Goal: Task Accomplishment & Management: Manage account settings

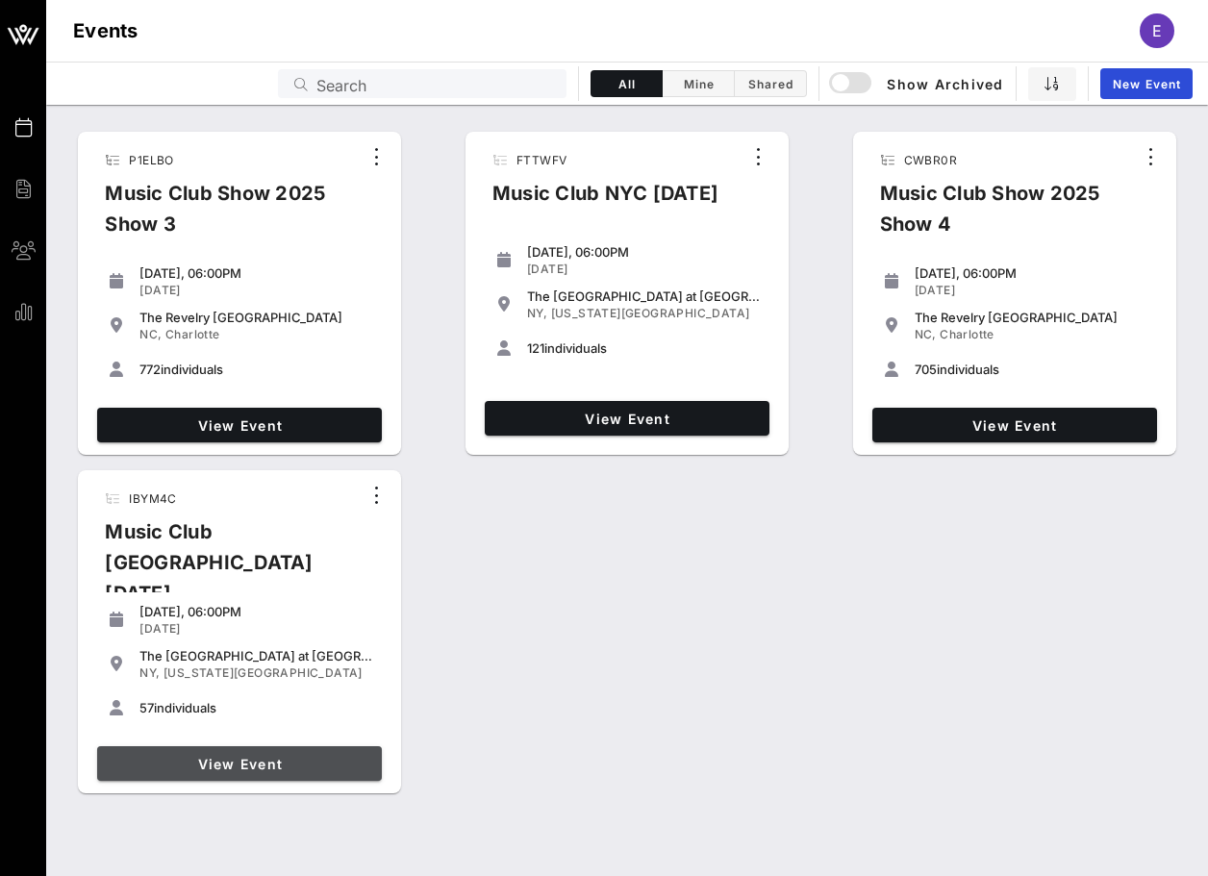
click at [333, 756] on span "View Event" at bounding box center [239, 764] width 269 height 16
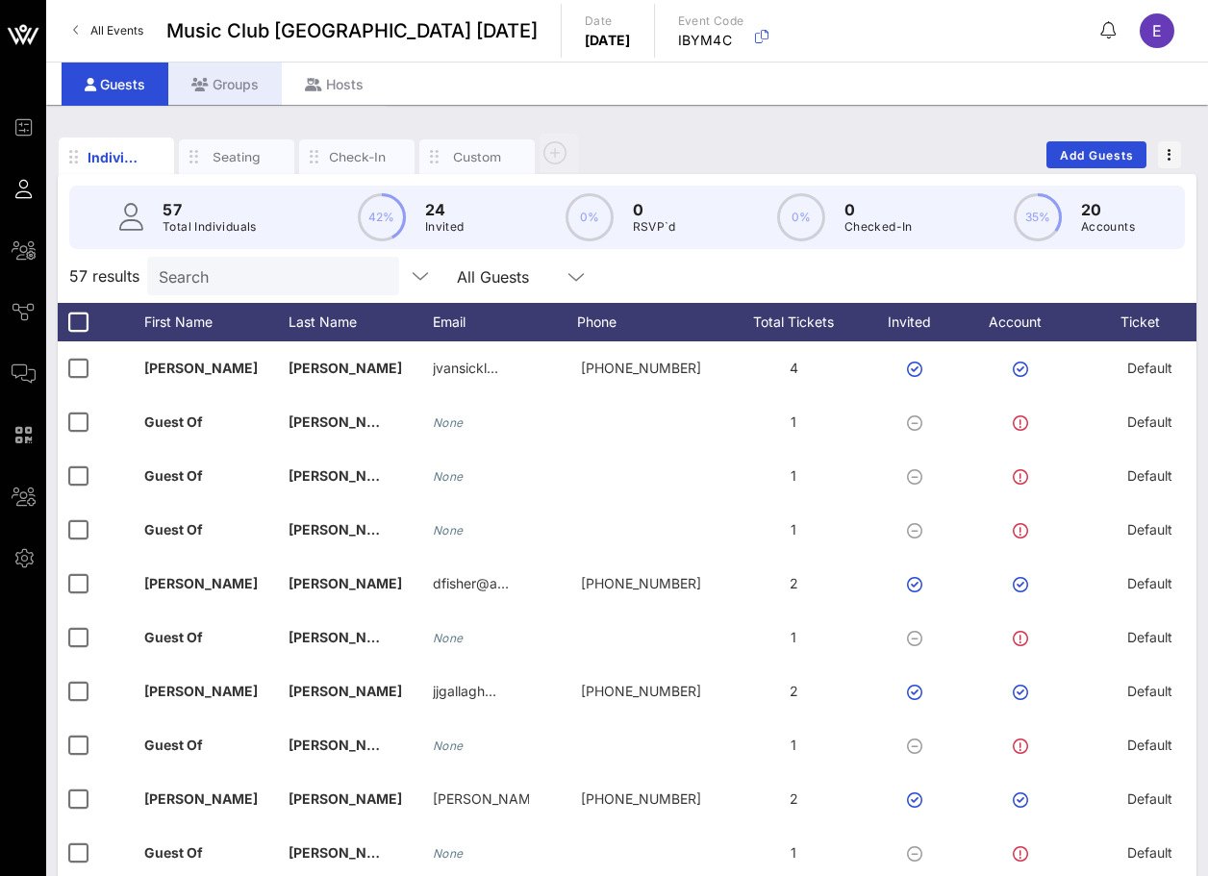
click at [240, 90] on div "Groups" at bounding box center [225, 84] width 114 height 43
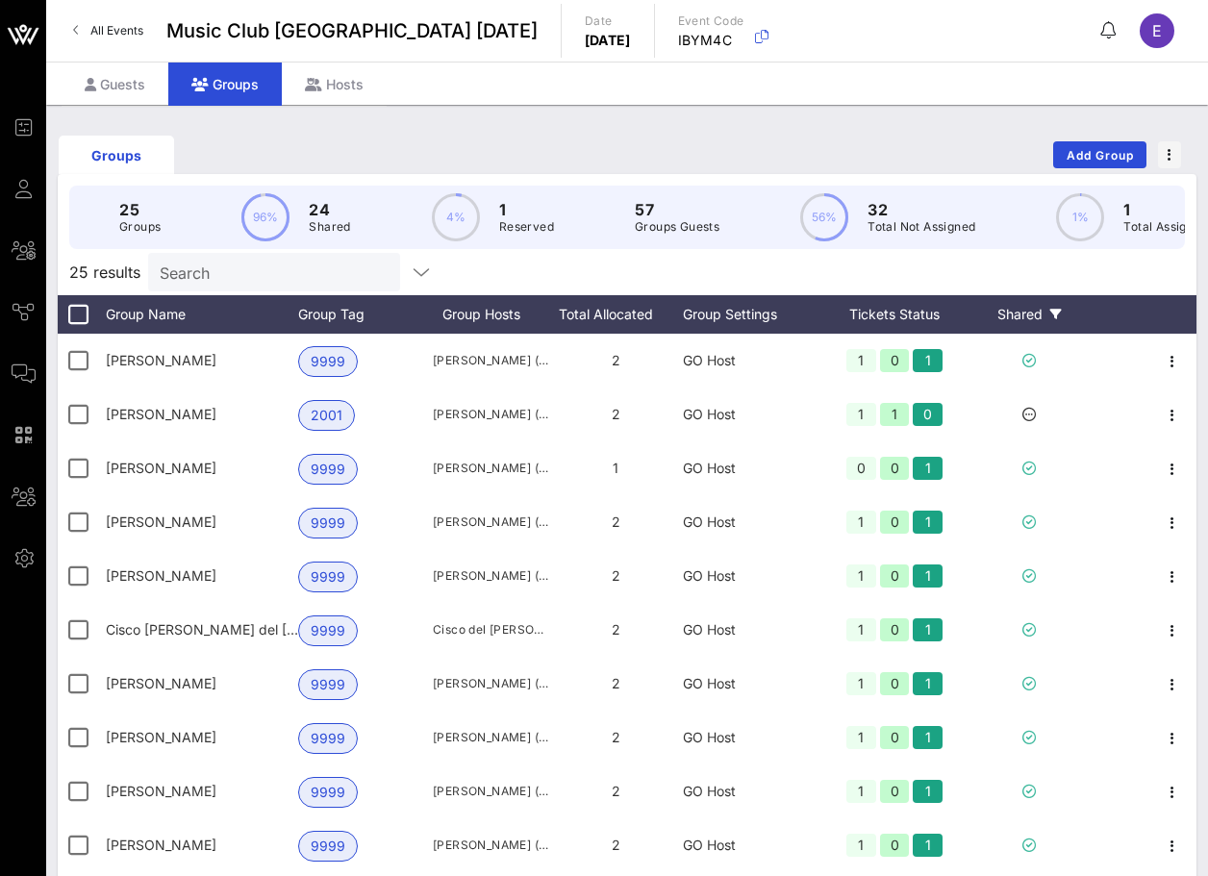
click at [1024, 329] on div "Shared" at bounding box center [1029, 314] width 115 height 38
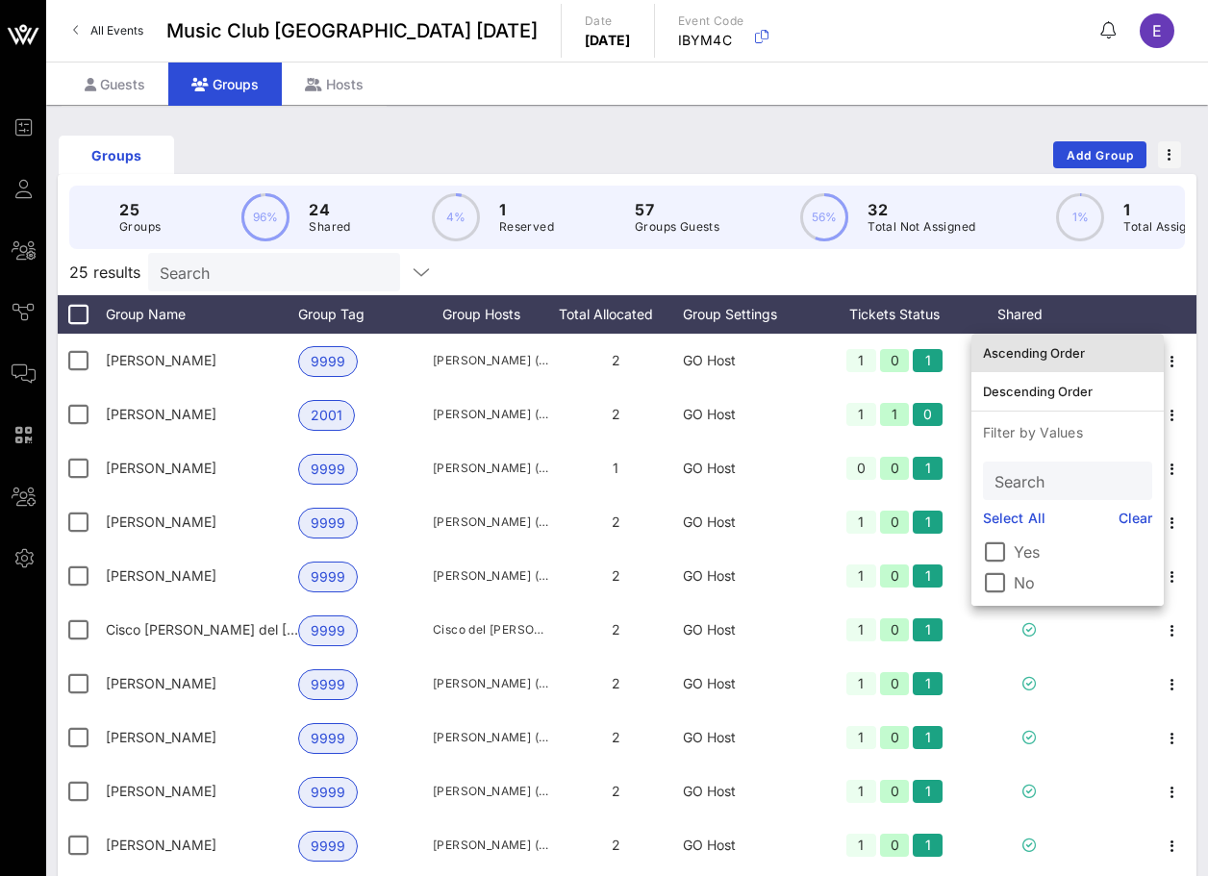
click at [1030, 350] on div "Ascending Order" at bounding box center [1067, 352] width 169 height 15
click at [906, 283] on div "25 results Search" at bounding box center [627, 272] width 1139 height 46
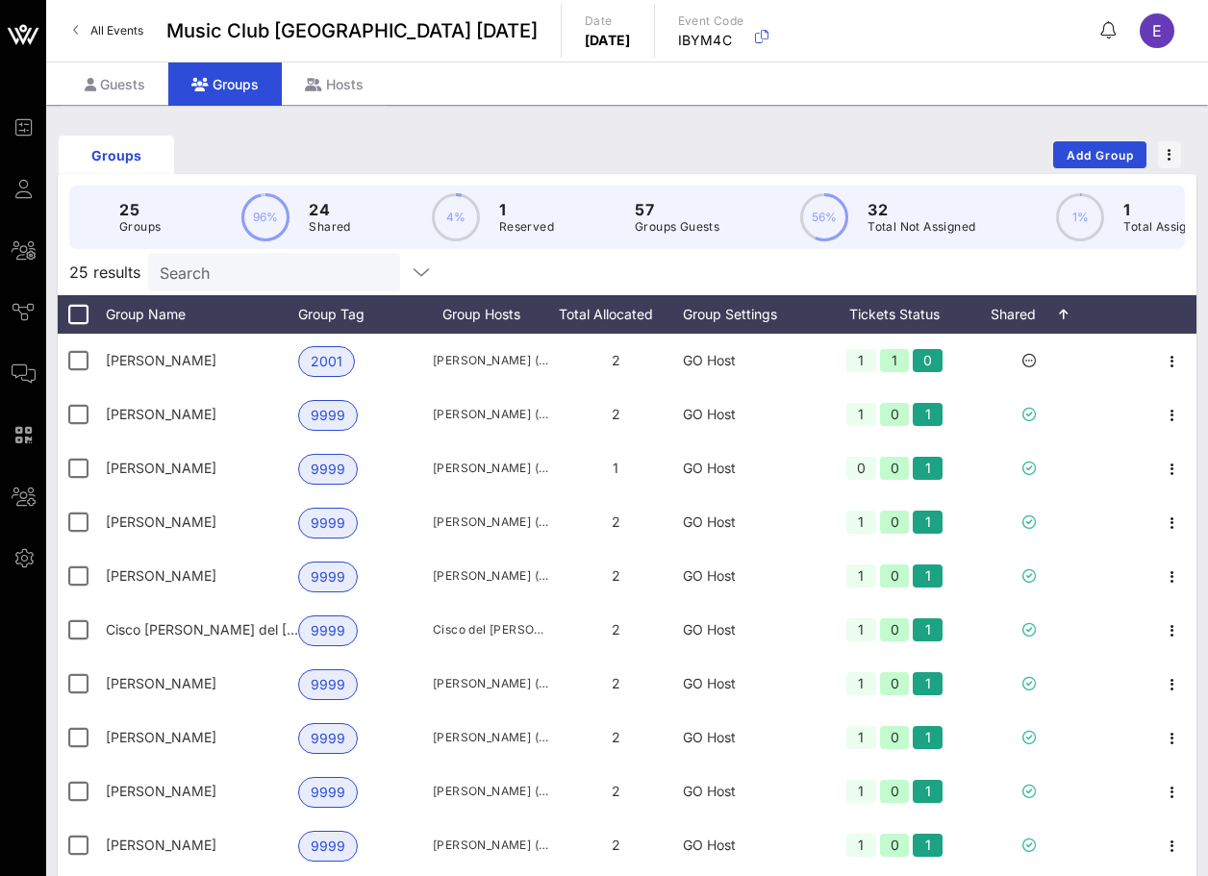
click at [128, 16] on link "All Events" at bounding box center [108, 30] width 93 height 31
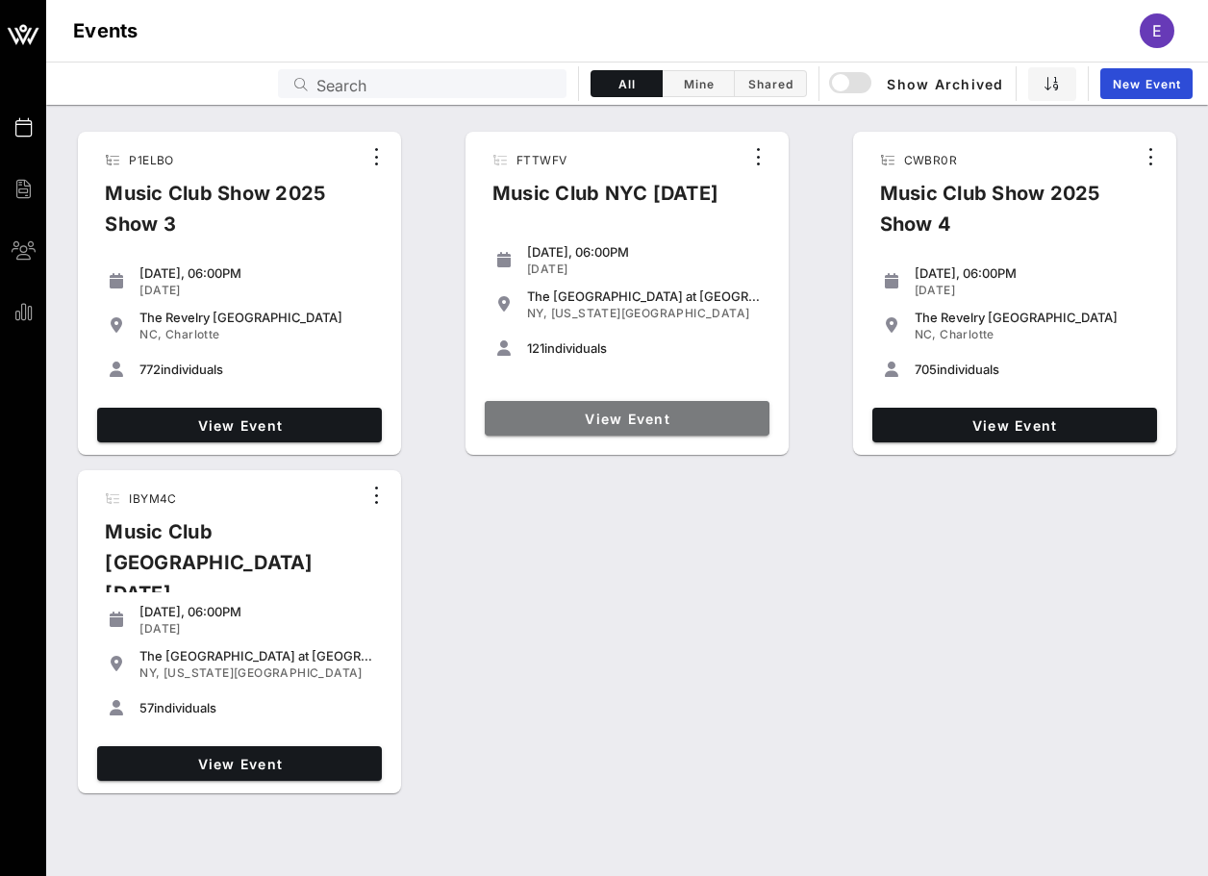
click at [606, 421] on span "View Event" at bounding box center [626, 419] width 269 height 16
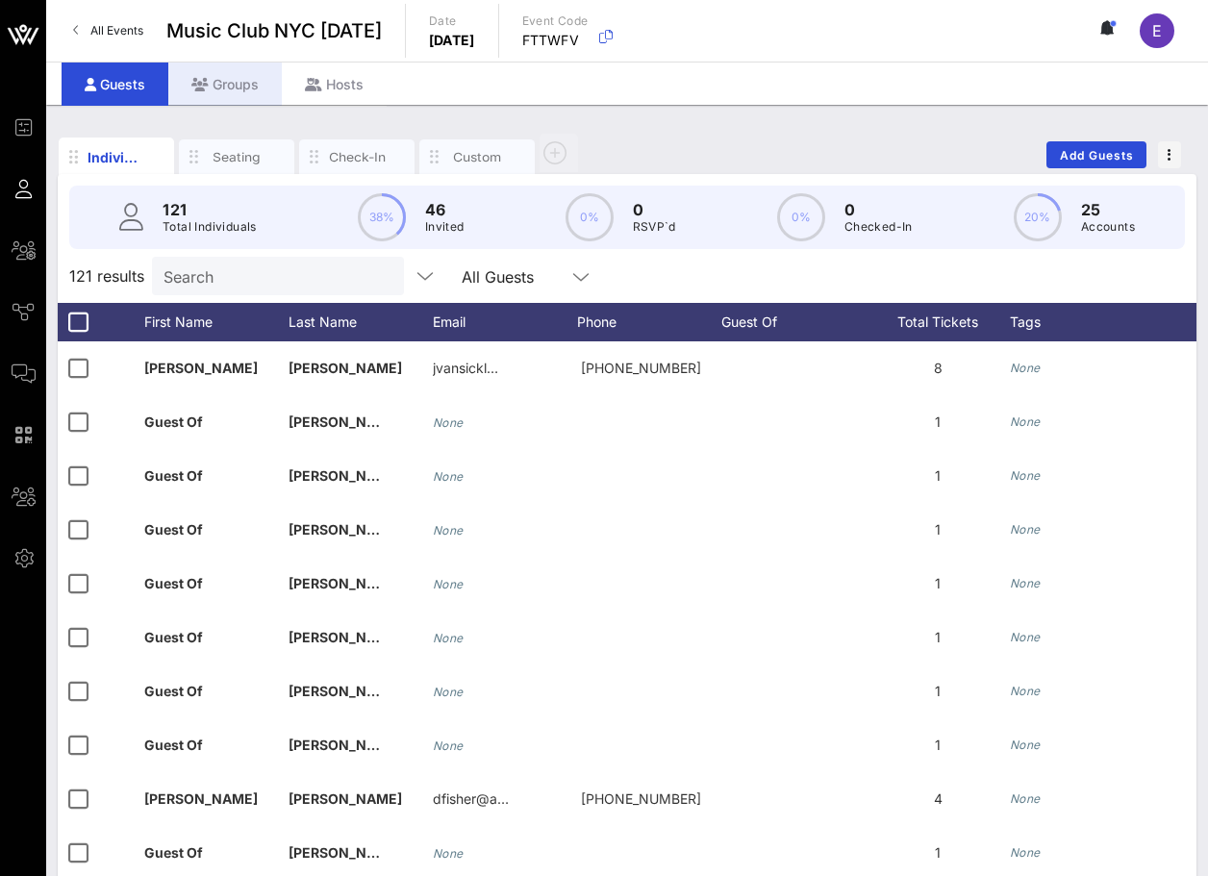
click at [250, 86] on div "Groups" at bounding box center [225, 84] width 114 height 43
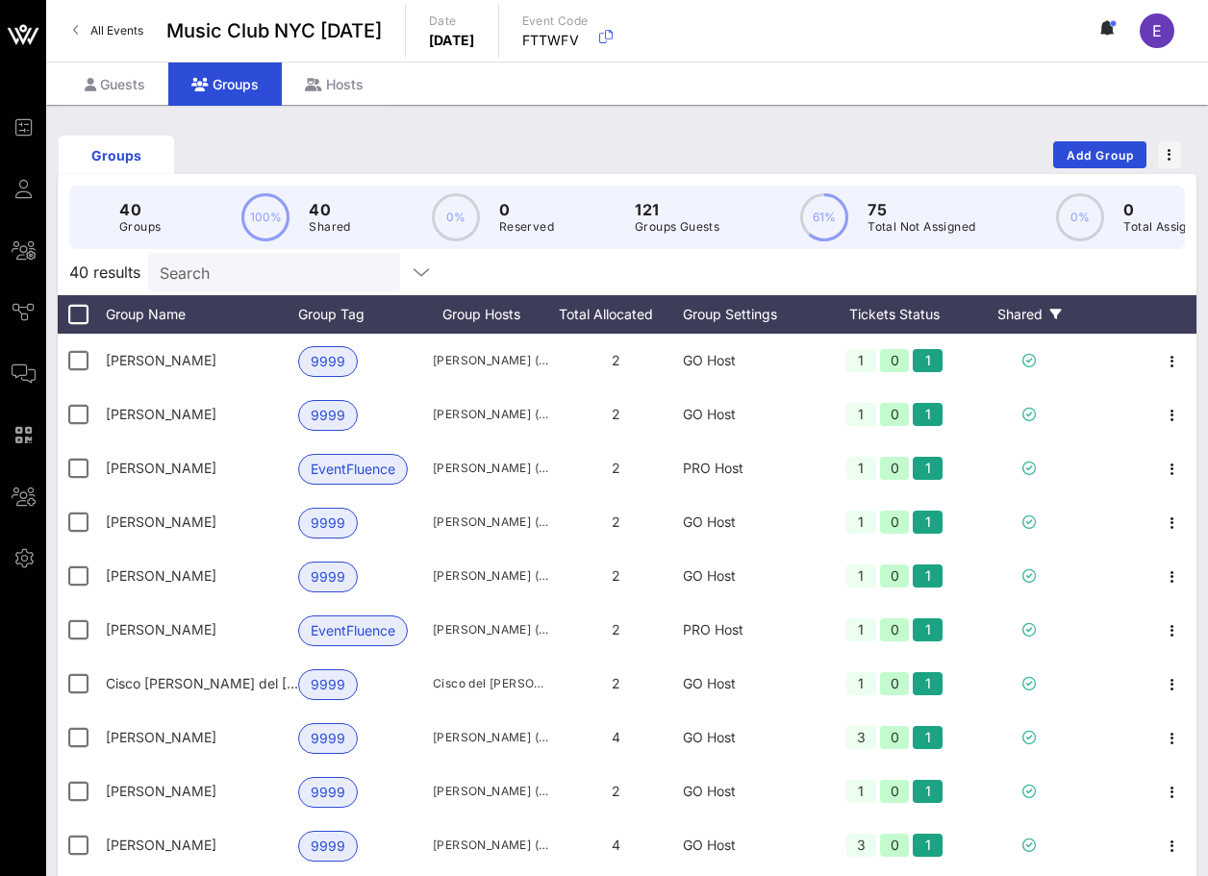
click at [1009, 319] on div "Shared" at bounding box center [1029, 314] width 115 height 38
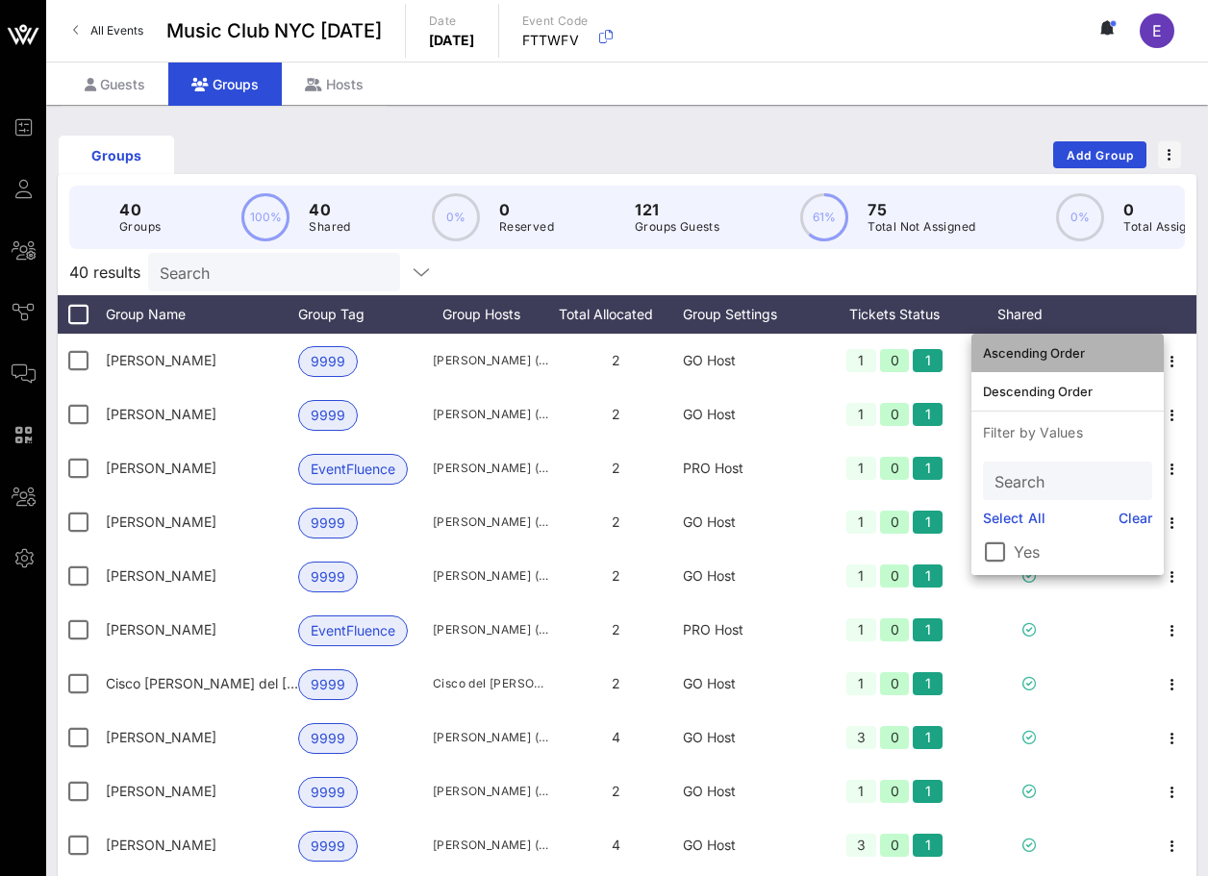
click at [1014, 363] on div "Ascending Order" at bounding box center [1067, 353] width 169 height 31
click at [988, 270] on div "40 results Search" at bounding box center [627, 272] width 1139 height 46
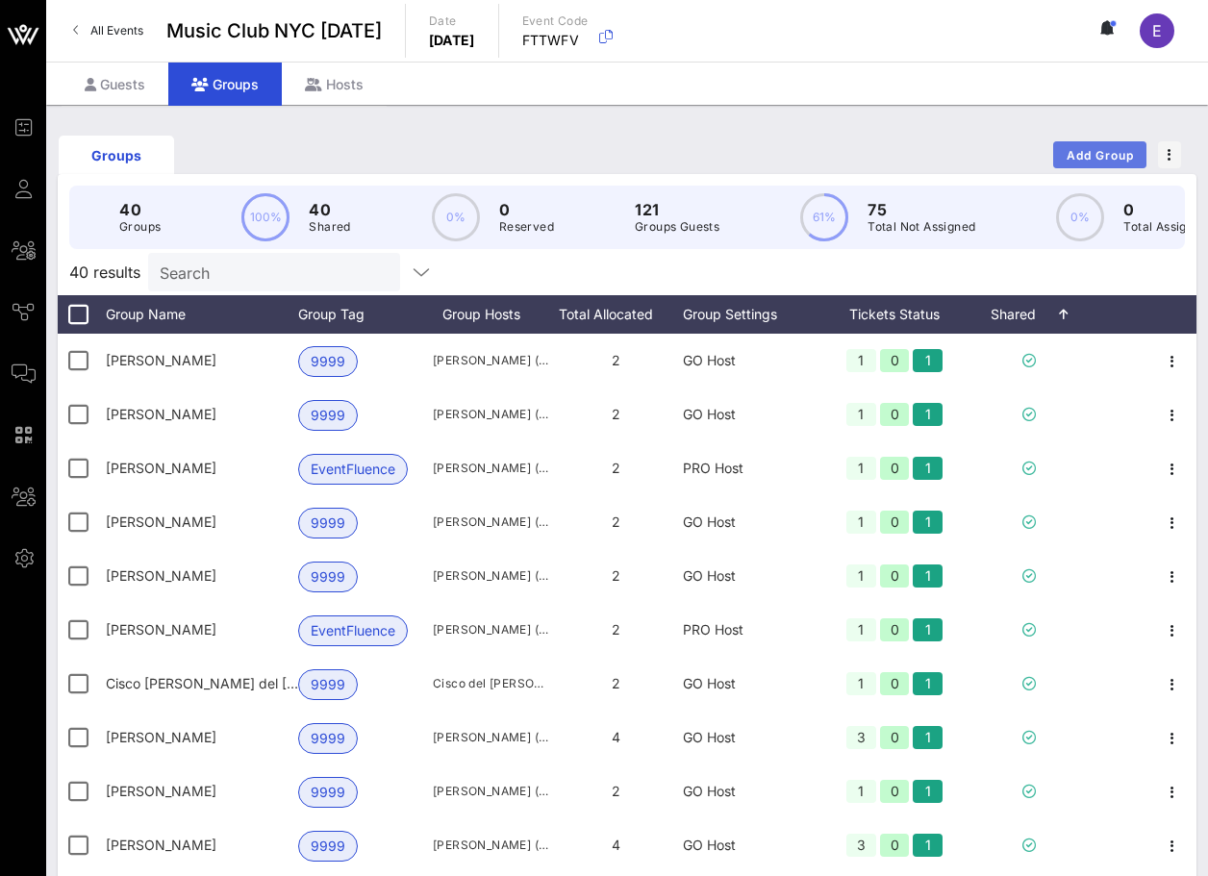
click at [1075, 149] on span "Add Group" at bounding box center [1100, 155] width 69 height 14
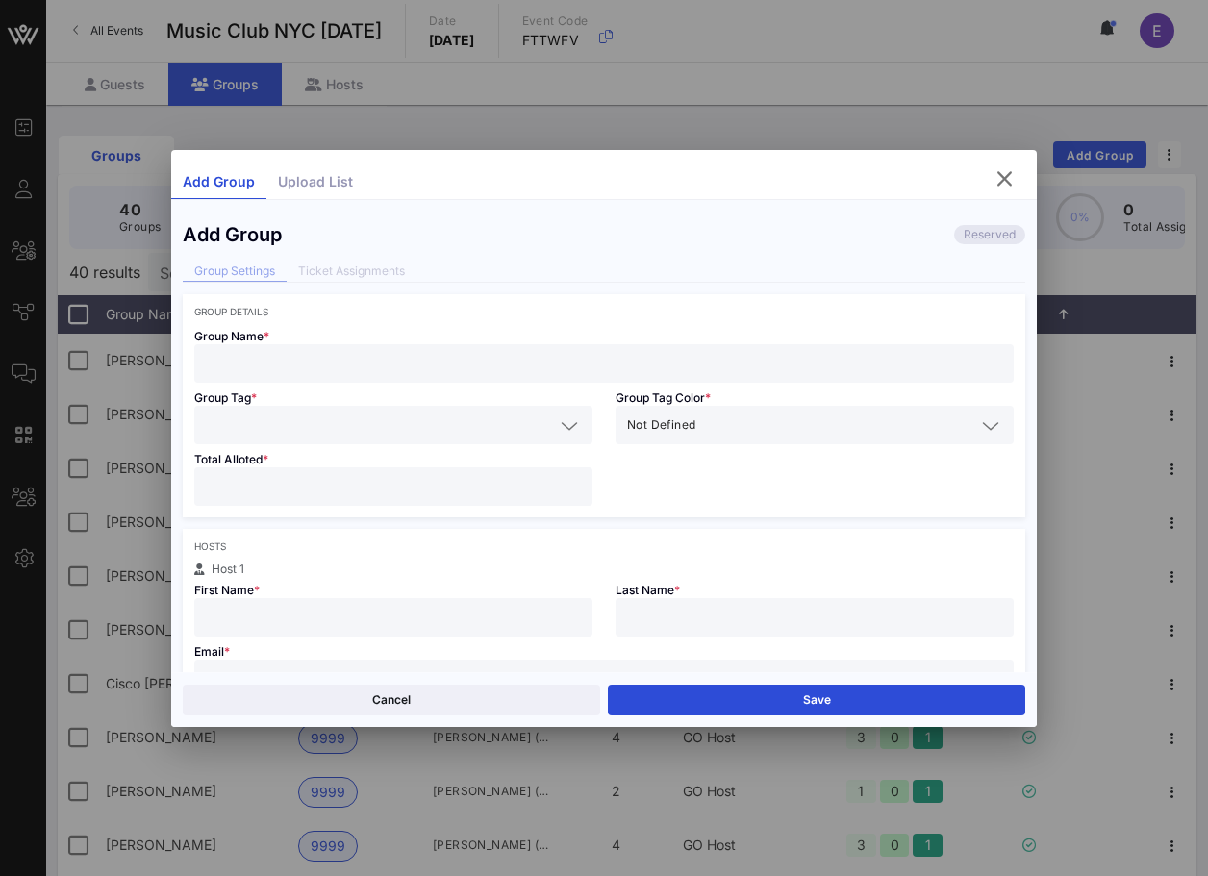
click at [750, 374] on input "text" at bounding box center [604, 363] width 796 height 25
type input "Andrew Lipsky"
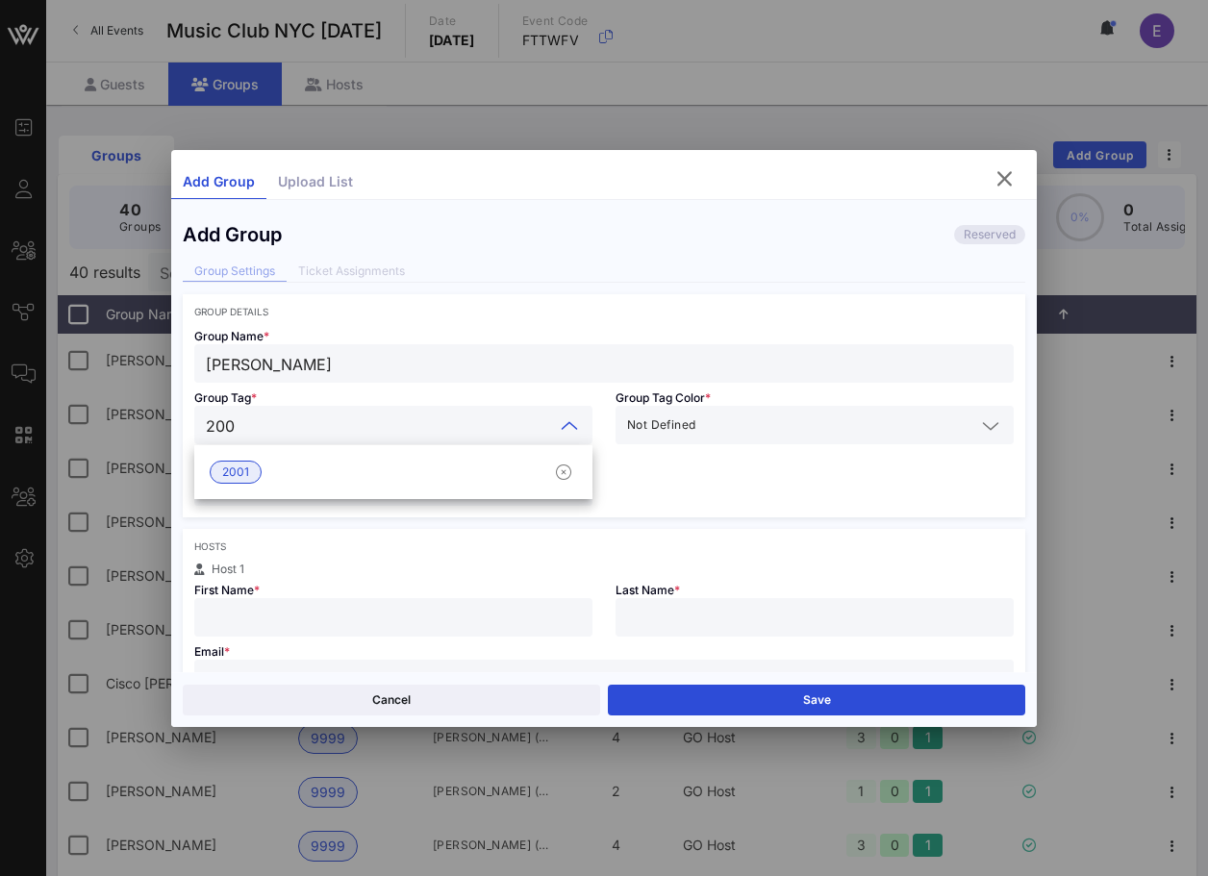
type input "2001"
click at [490, 470] on div "2001" at bounding box center [393, 472] width 398 height 38
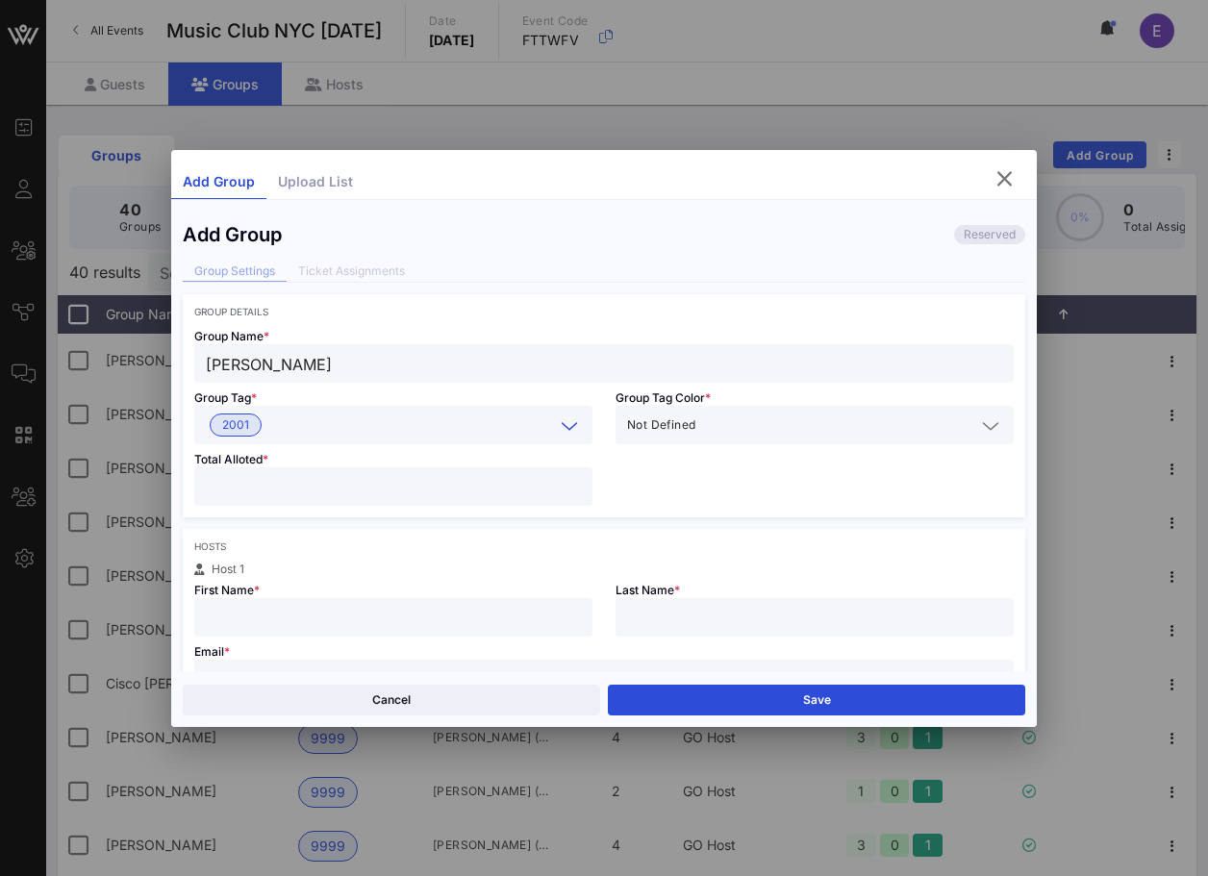
click at [444, 486] on input "number" at bounding box center [393, 486] width 375 height 25
type input "*"
click at [366, 627] on input "text" at bounding box center [393, 617] width 375 height 25
type input "Andrew"
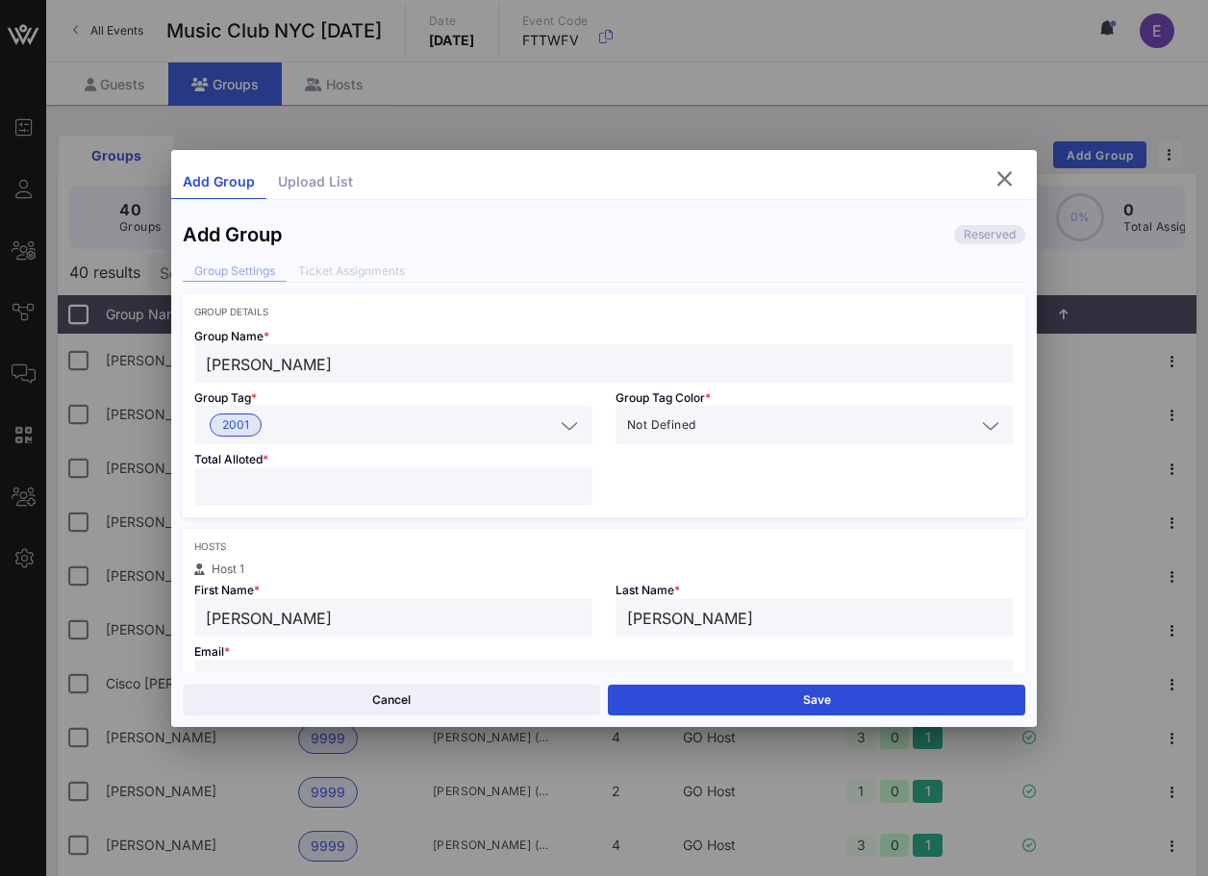
type input "Lipsky"
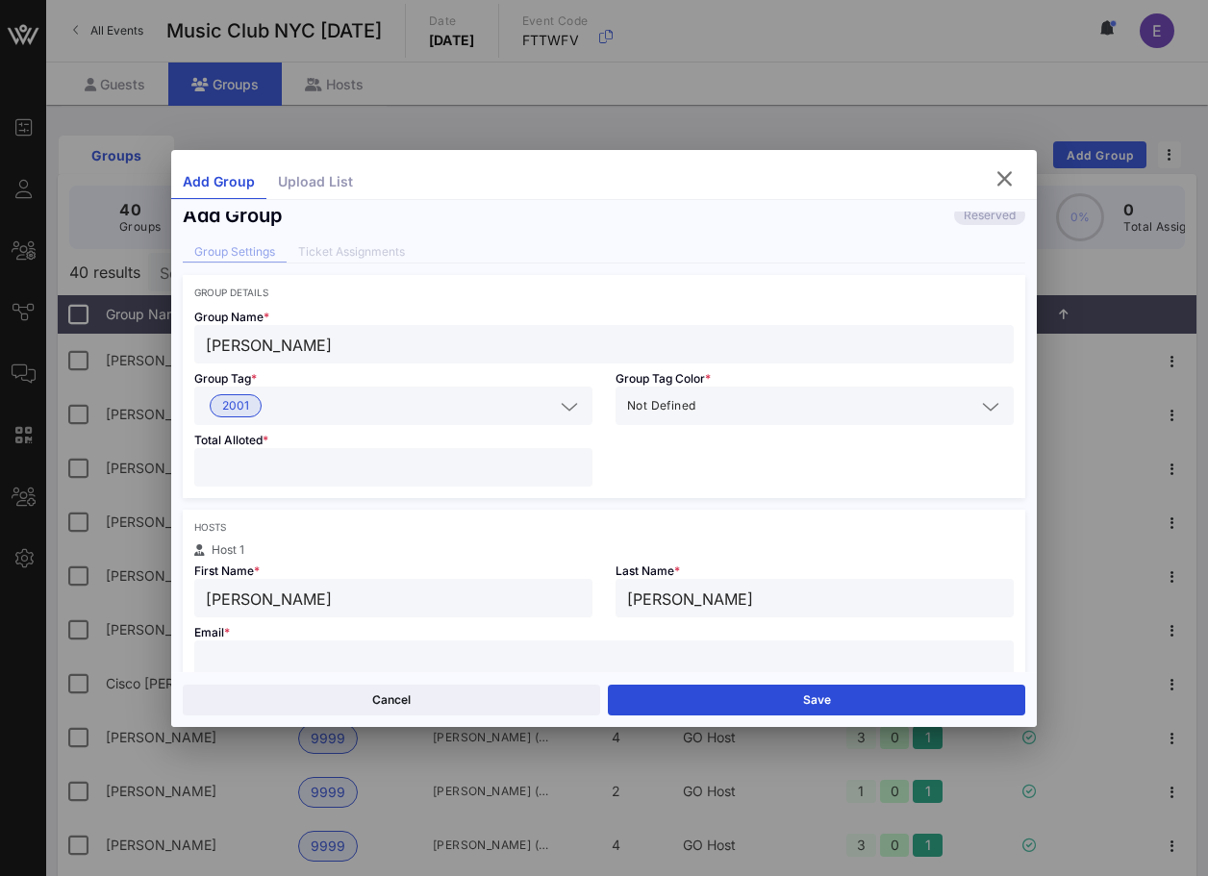
paste input "alipsky65@gmail.com"
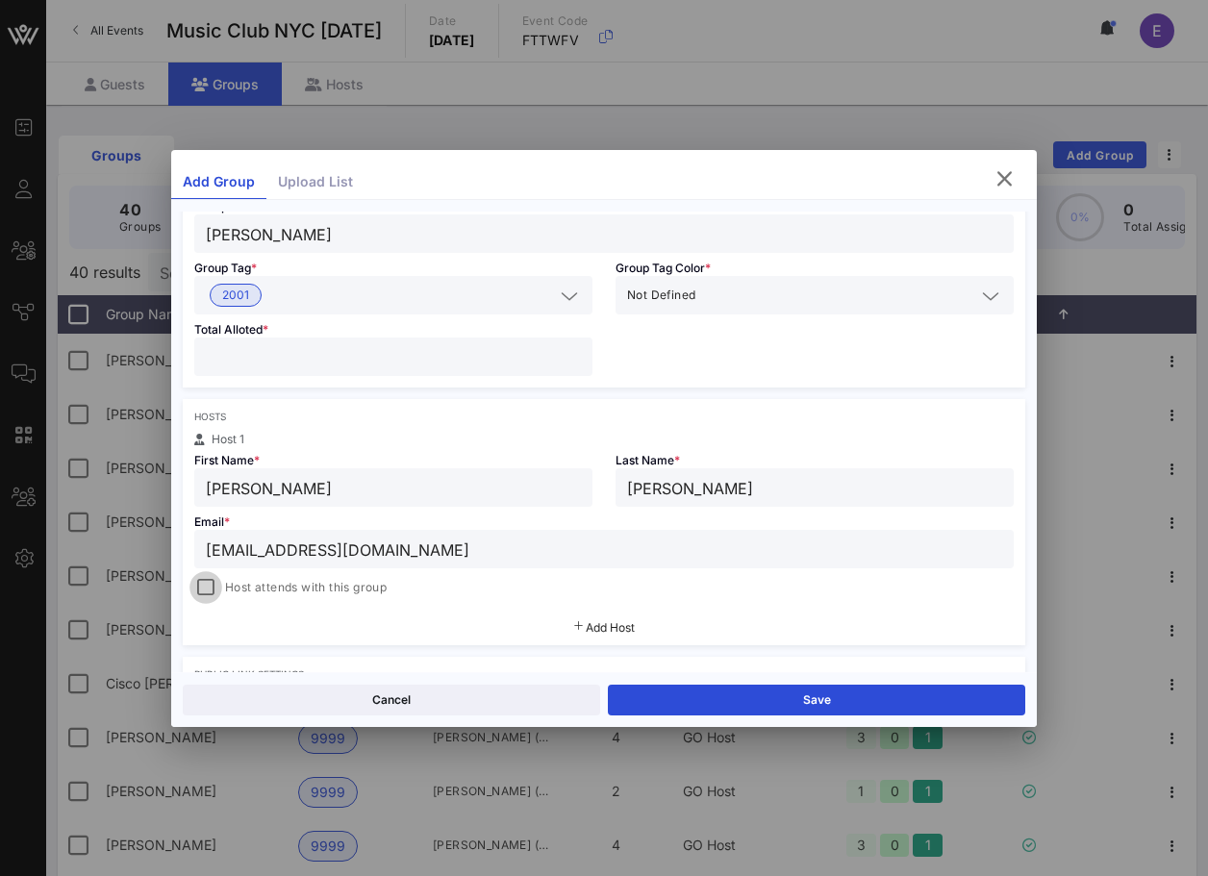
type input "alipsky65@gmail.com"
click at [210, 592] on div at bounding box center [205, 587] width 27 height 27
click at [733, 701] on button "Save" at bounding box center [816, 700] width 417 height 31
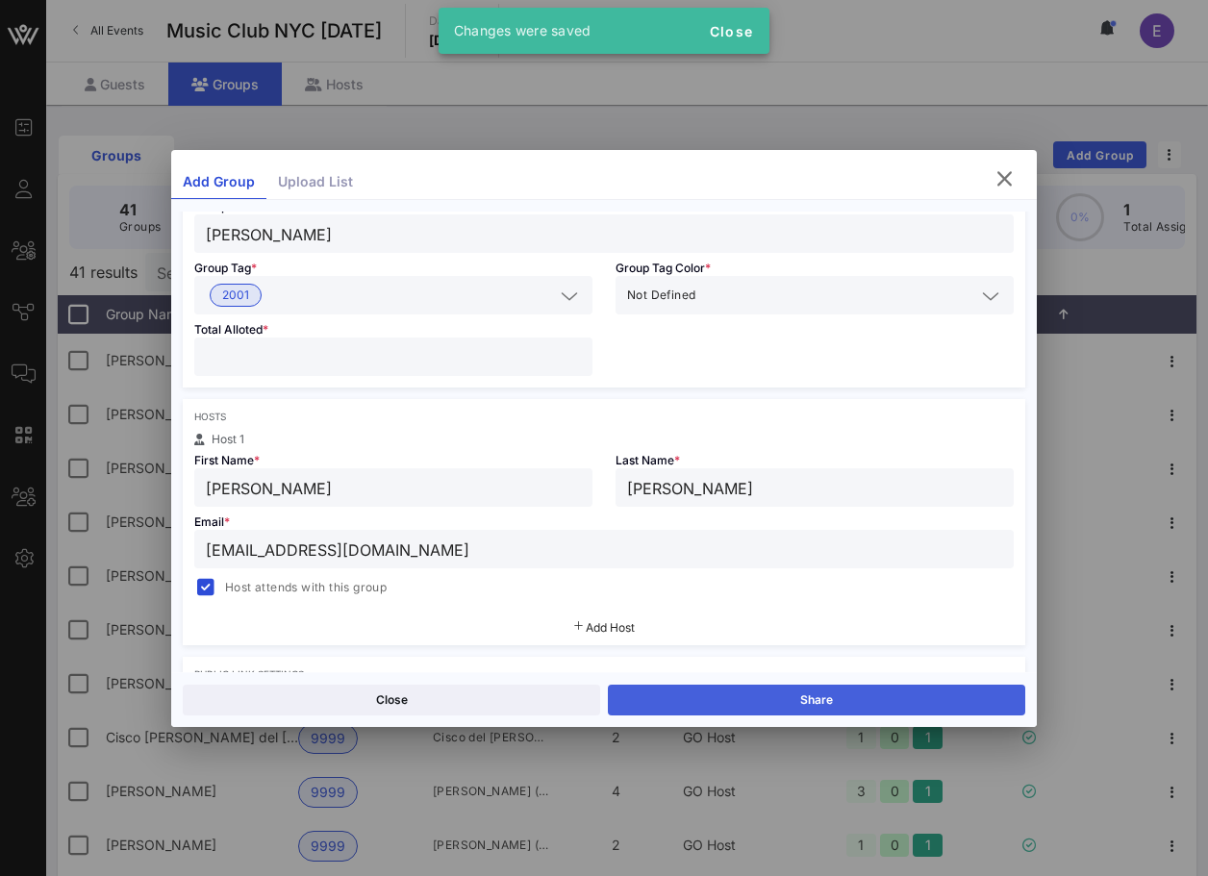
click at [705, 691] on button "Share" at bounding box center [816, 700] width 417 height 31
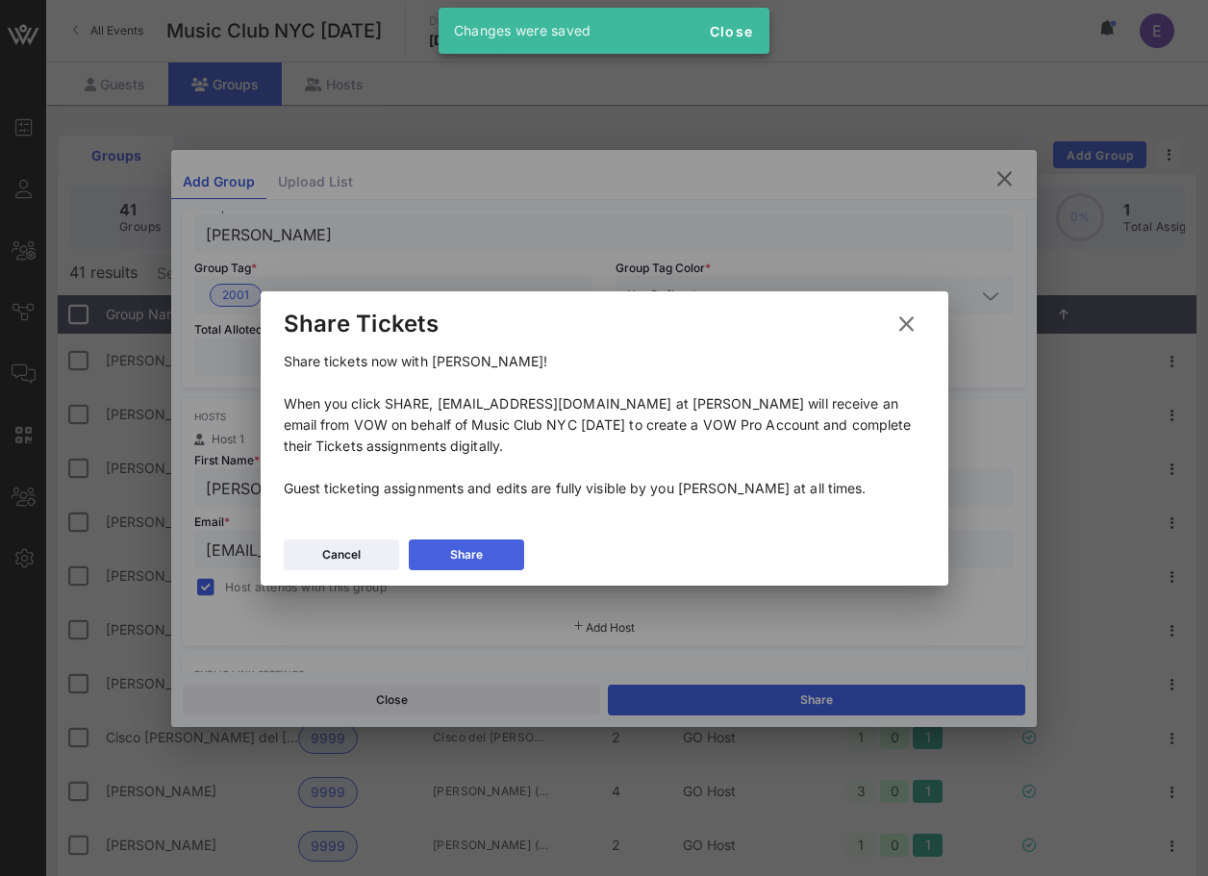
click at [476, 547] on div "Share" at bounding box center [466, 554] width 33 height 19
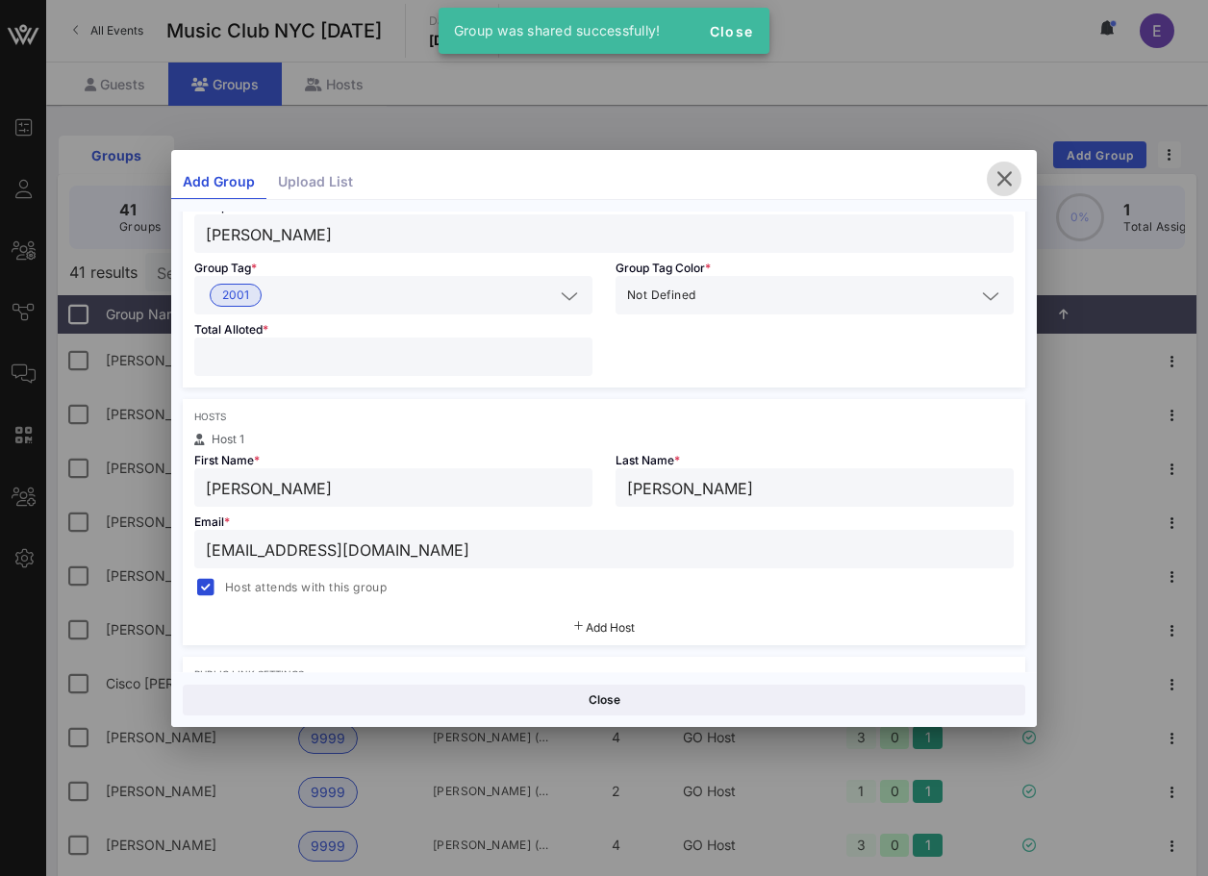
click at [1001, 181] on icon "button" at bounding box center [1004, 178] width 23 height 23
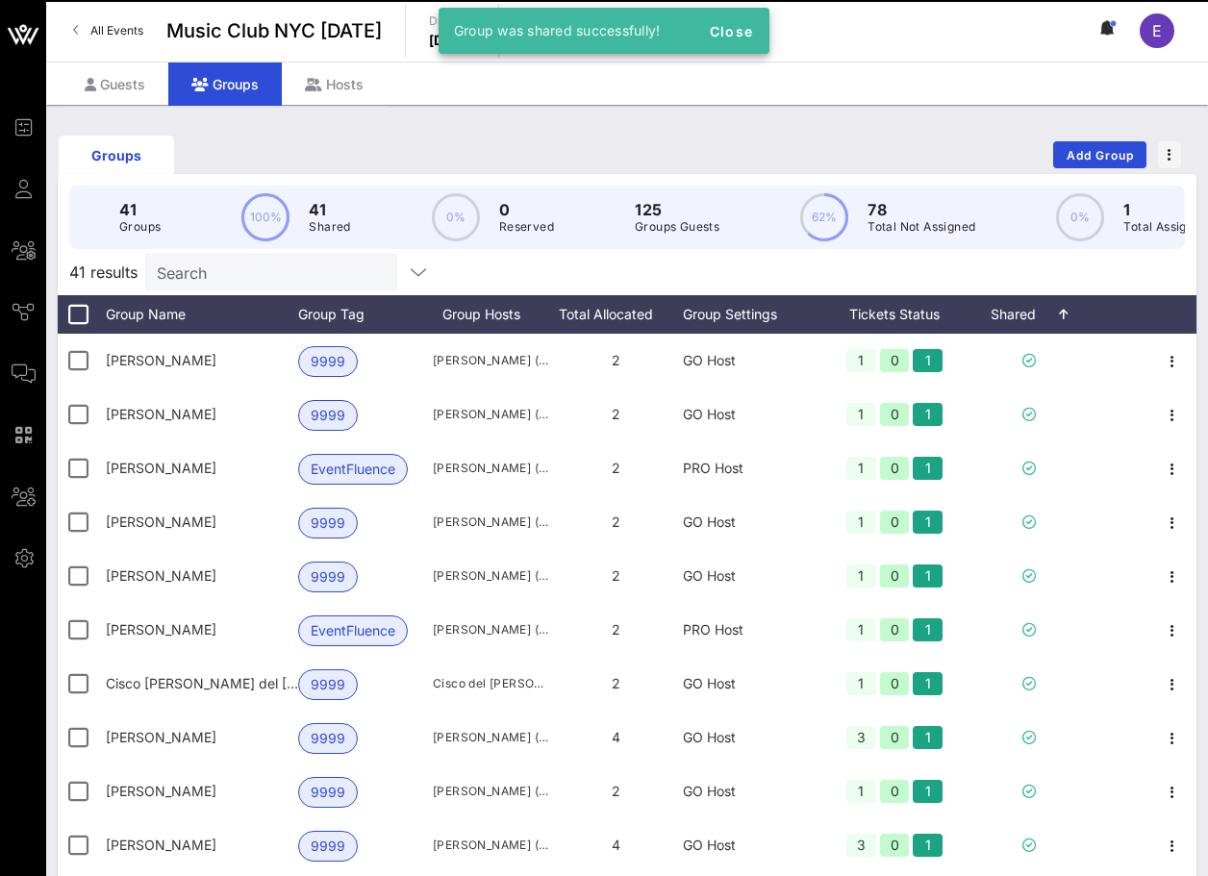
click at [125, 35] on span "All Events" at bounding box center [116, 30] width 53 height 14
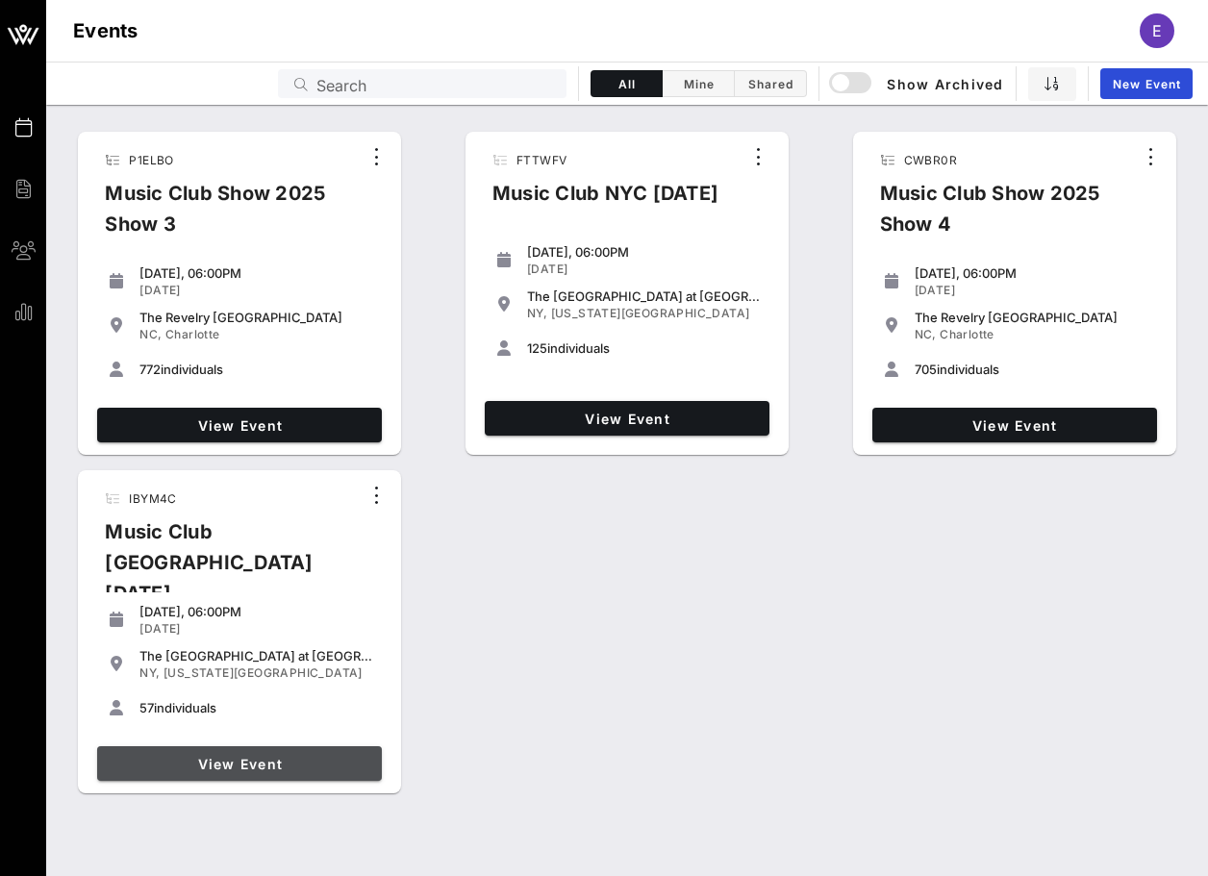
click at [327, 759] on span "View Event" at bounding box center [239, 764] width 269 height 16
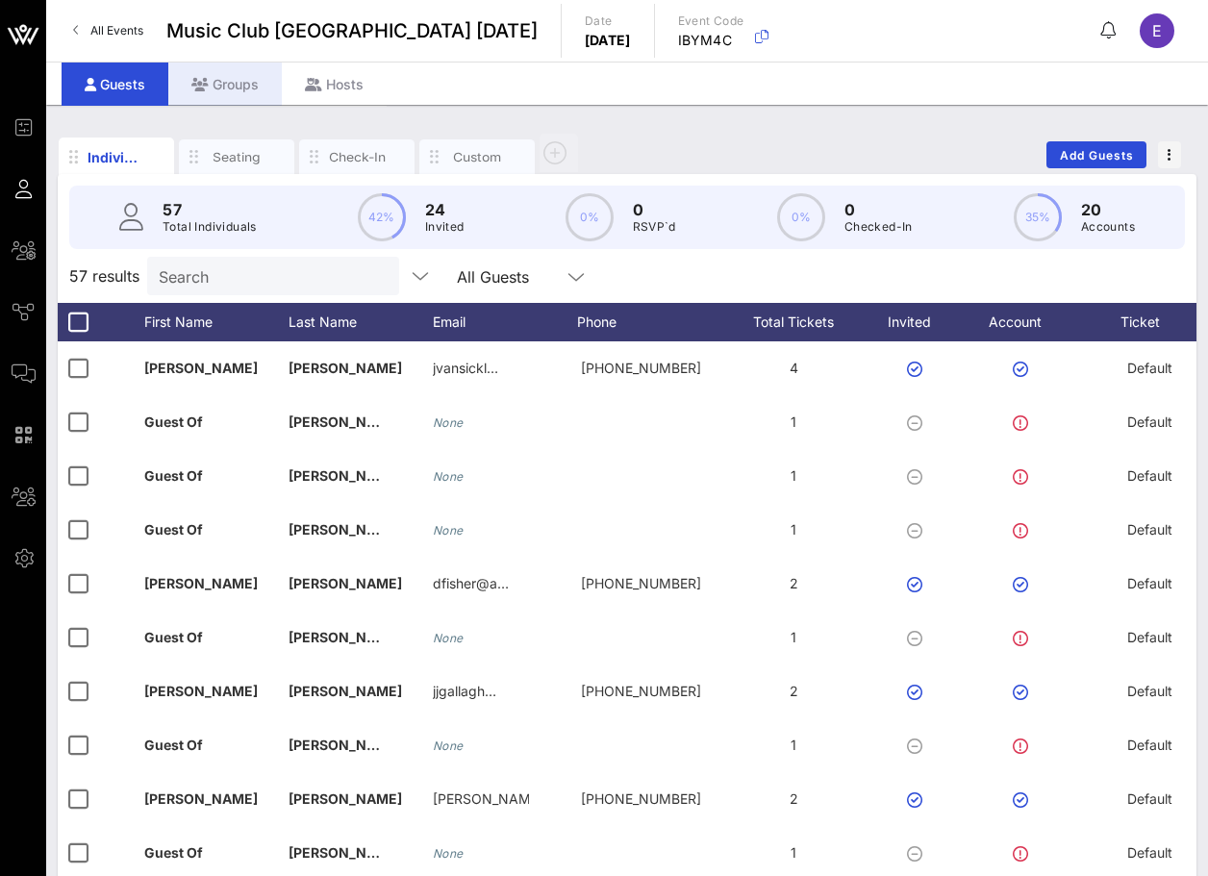
click at [235, 99] on div "Groups" at bounding box center [225, 84] width 114 height 43
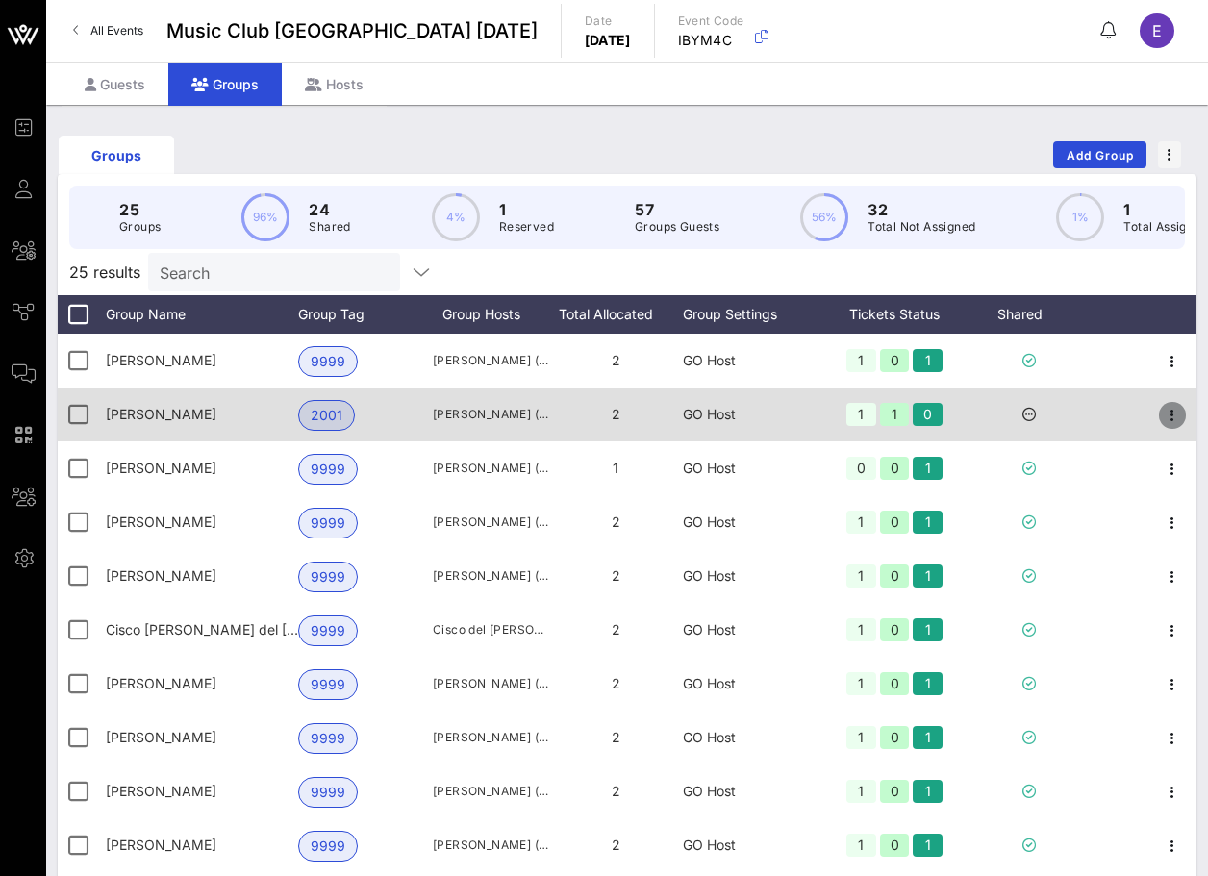
click at [1175, 414] on icon "button" at bounding box center [1172, 415] width 23 height 23
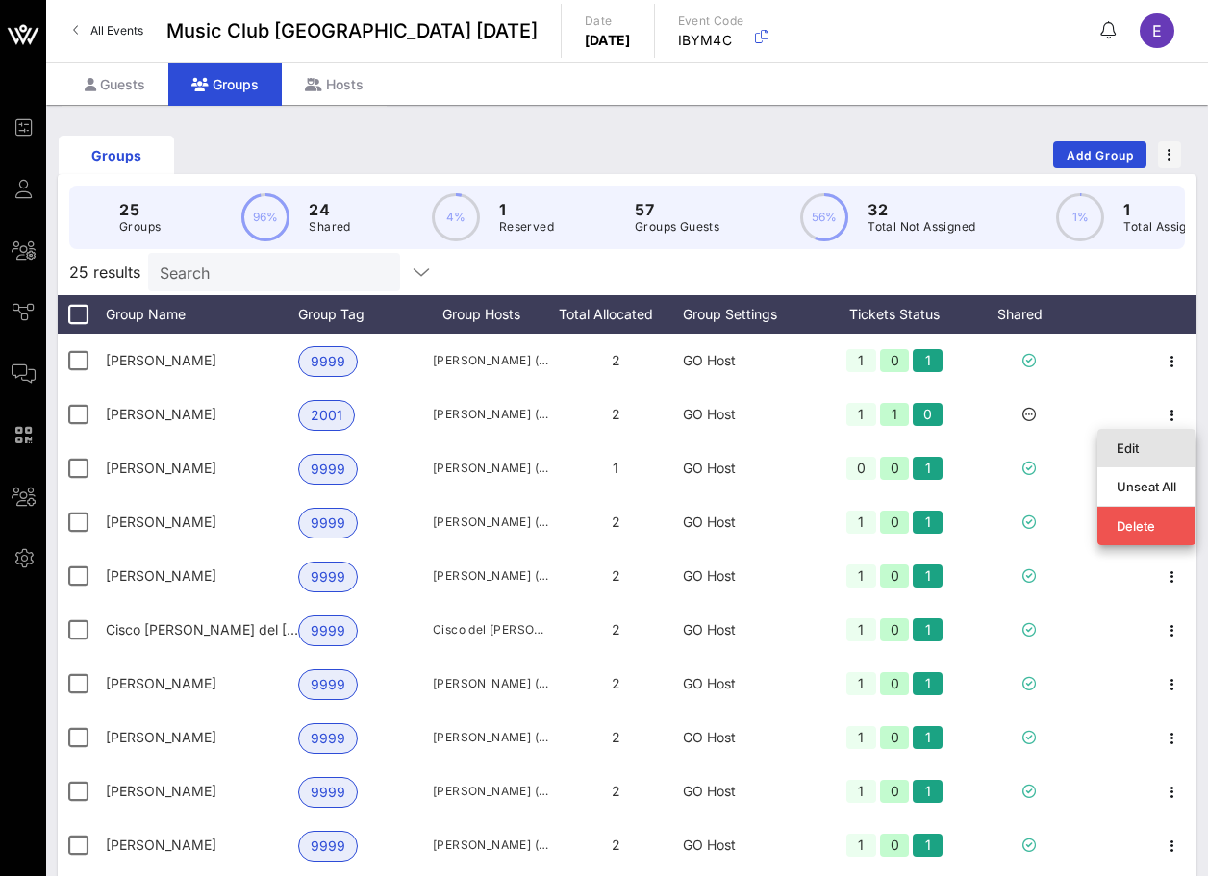
click at [1133, 441] on div "Edit" at bounding box center [1147, 448] width 60 height 15
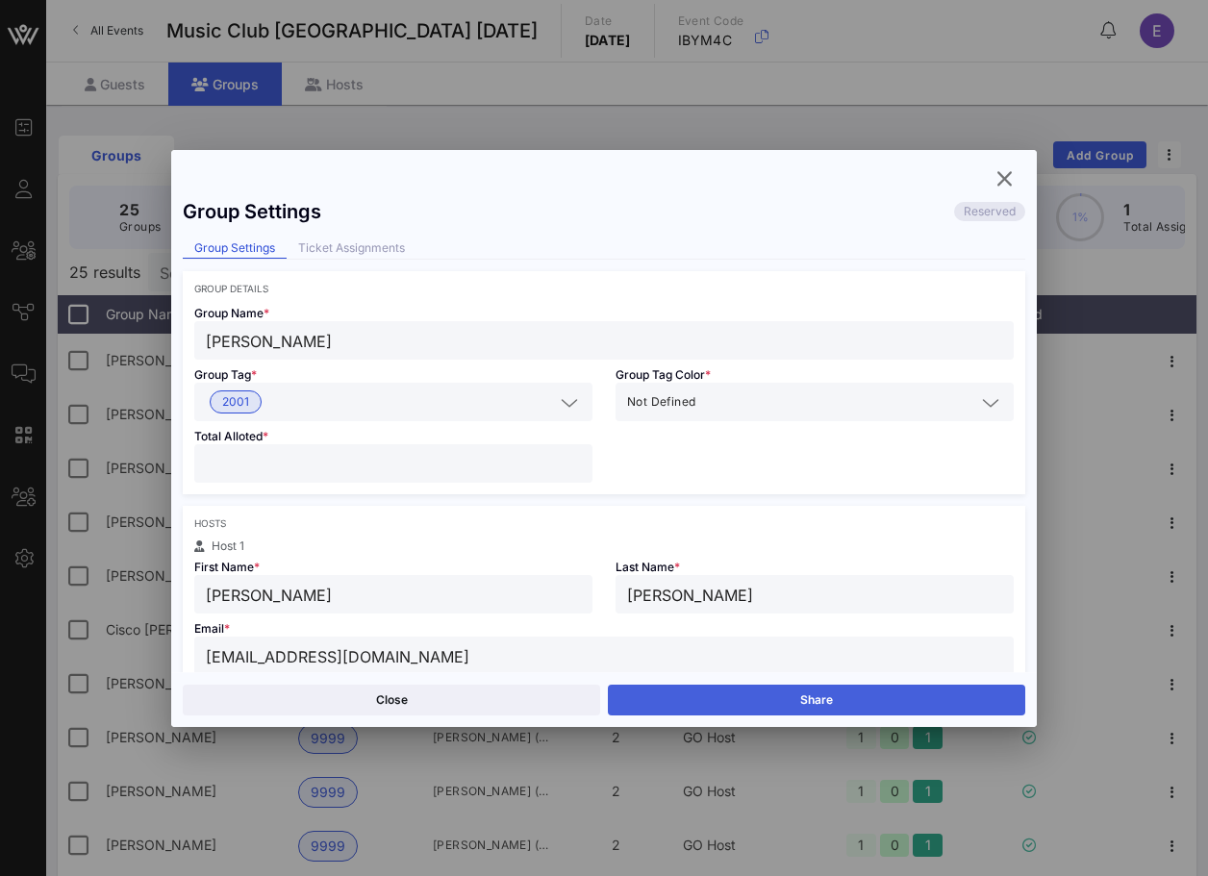
click at [739, 701] on button "Share" at bounding box center [816, 700] width 417 height 31
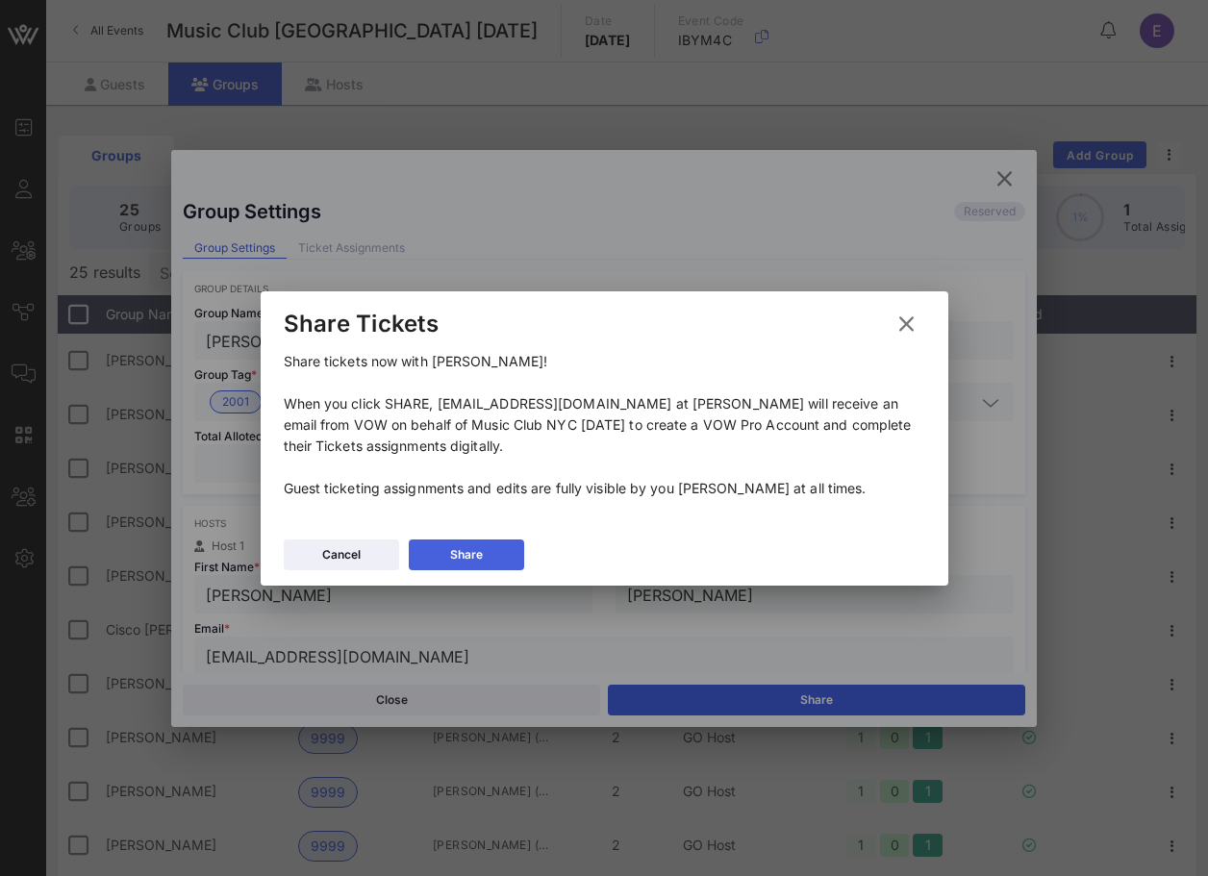
click at [463, 549] on icon at bounding box center [466, 555] width 13 height 12
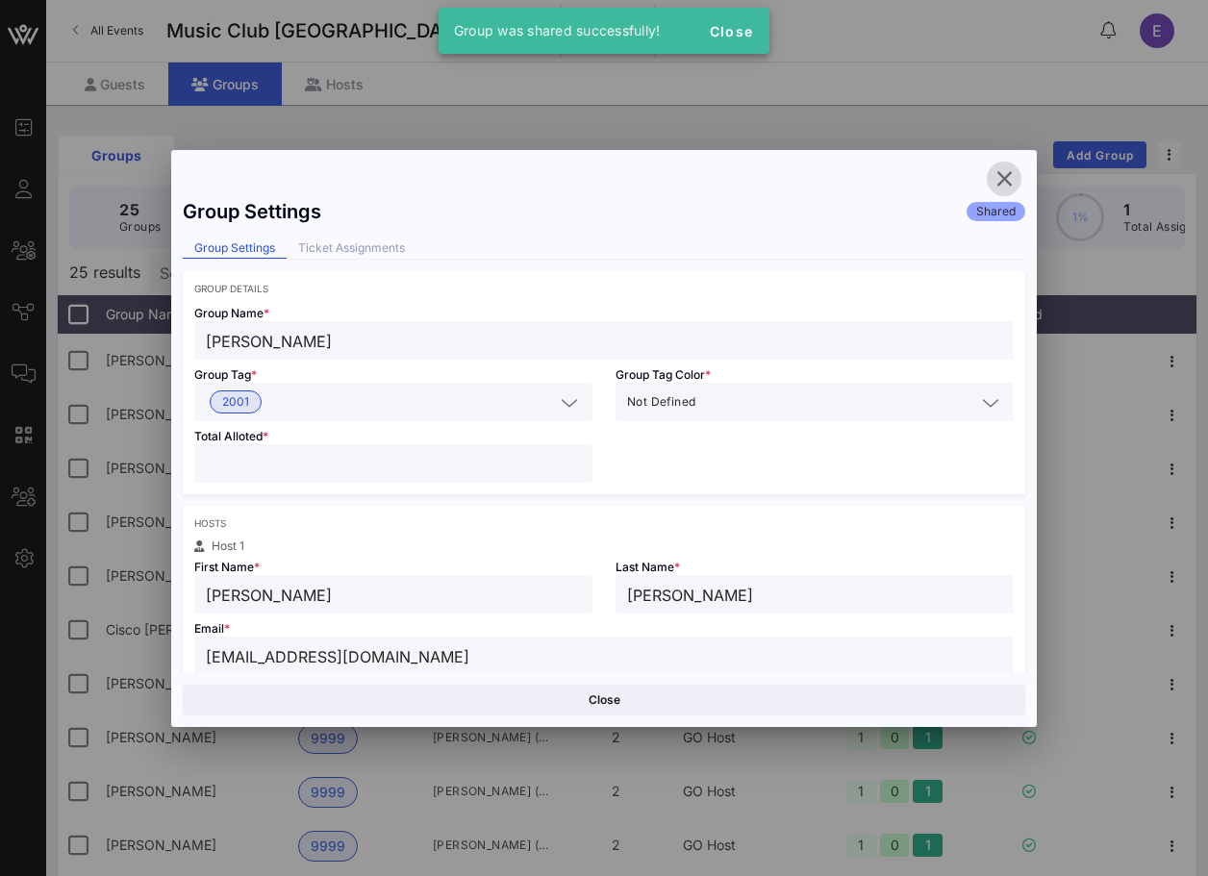
click at [999, 176] on icon "button" at bounding box center [1004, 178] width 23 height 23
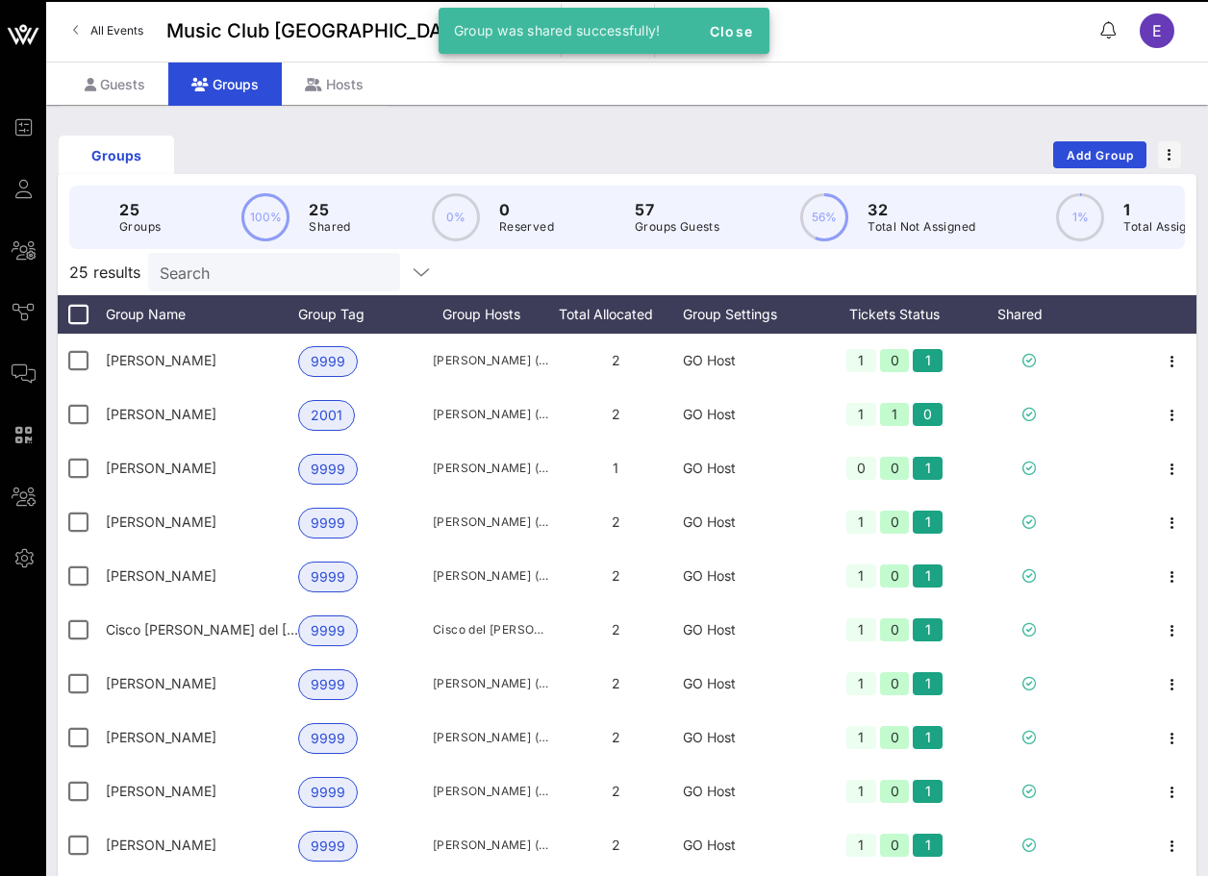
click at [91, 33] on span "All Events" at bounding box center [116, 30] width 53 height 14
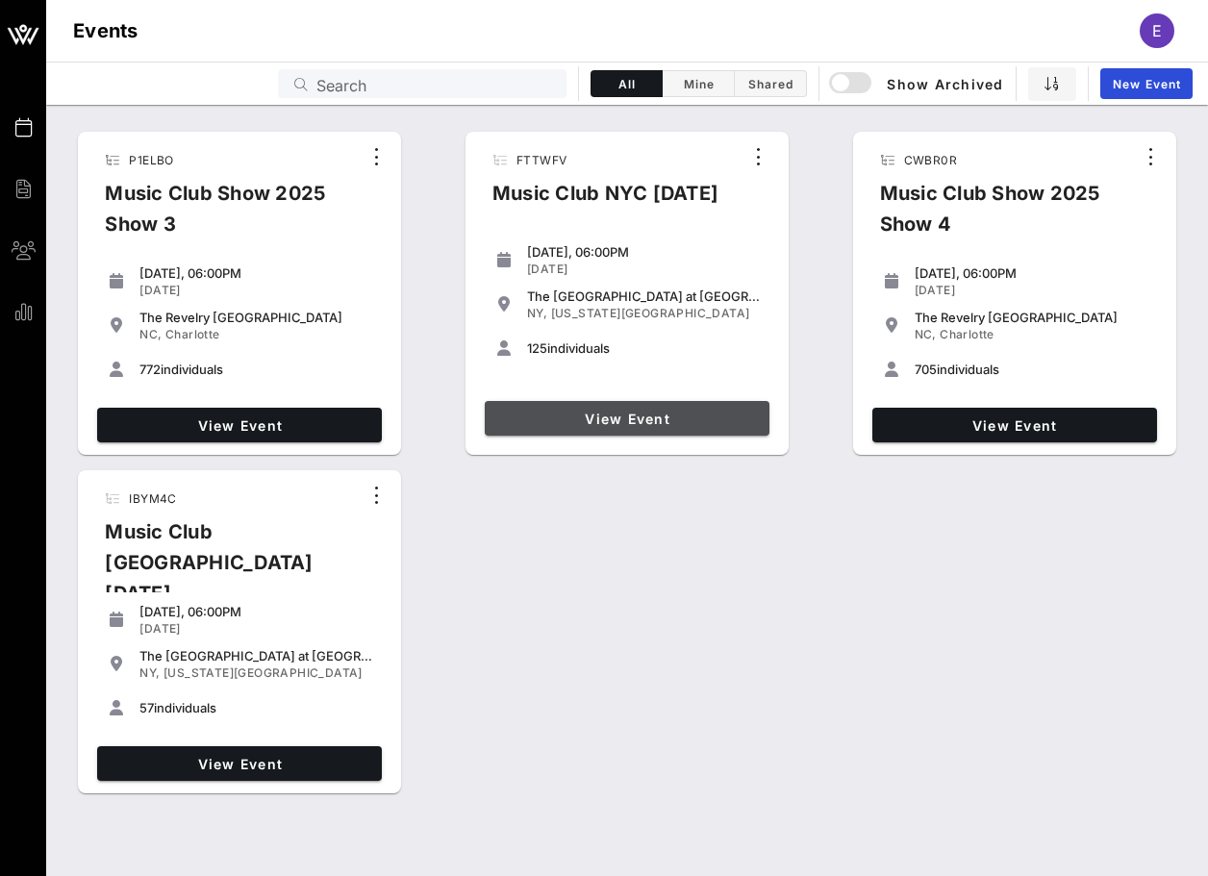
click at [665, 421] on span "View Event" at bounding box center [626, 419] width 269 height 16
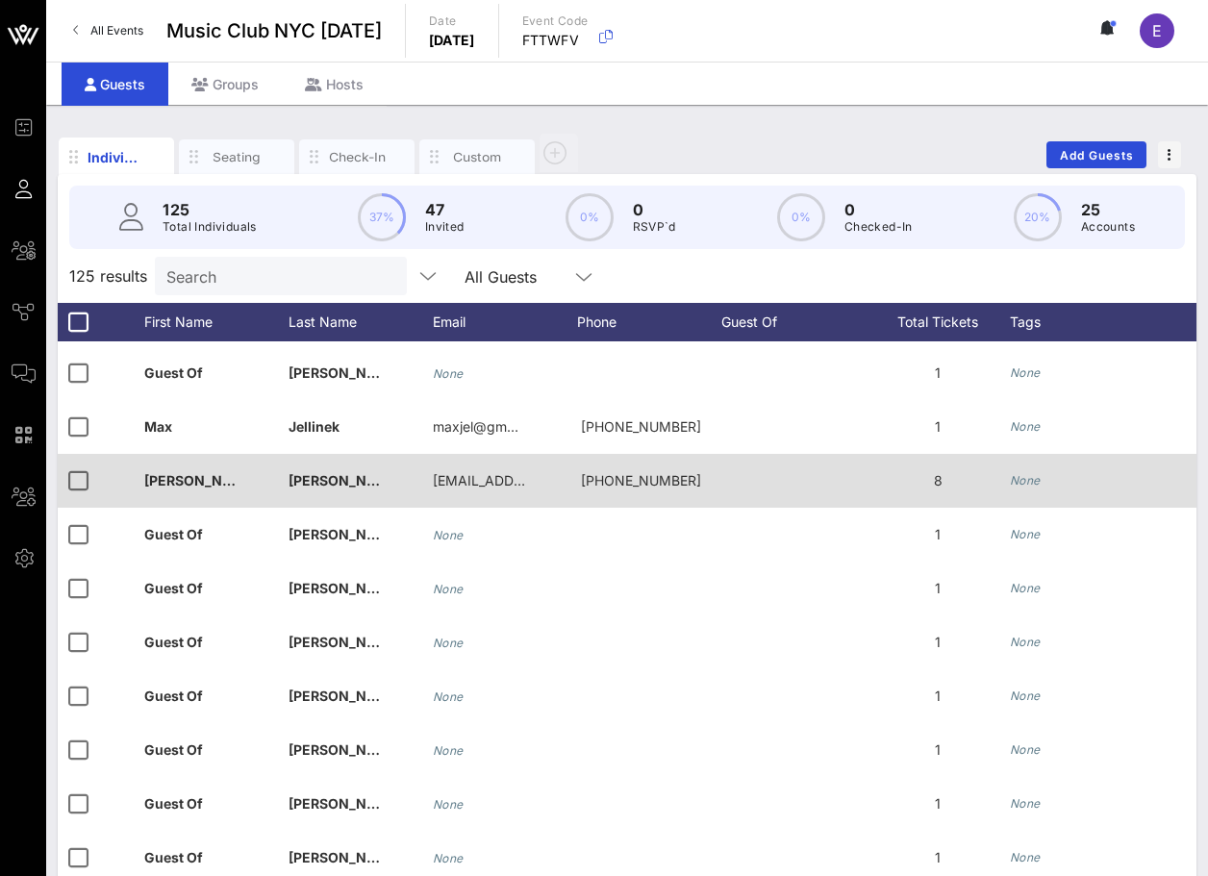
scroll to position [2419, 544]
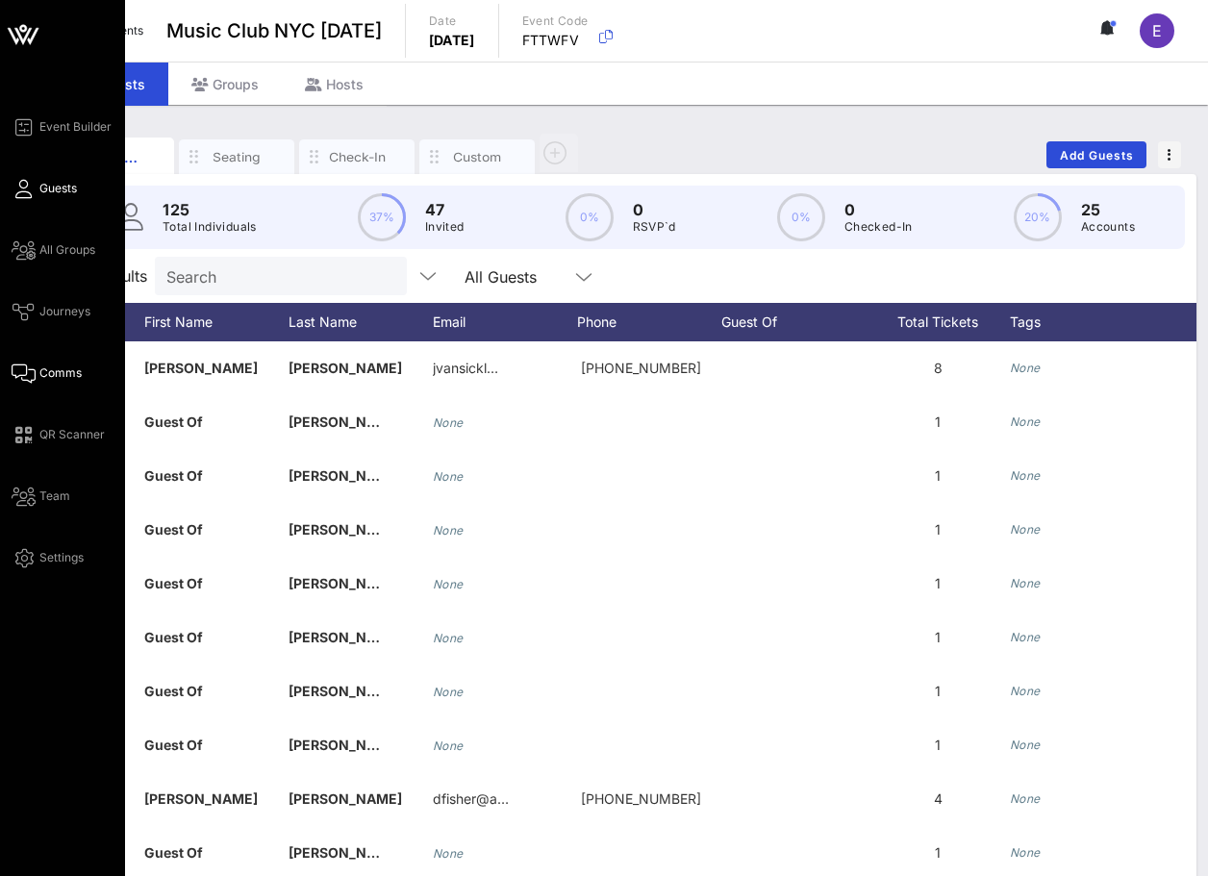
click at [39, 366] on span "Comms" at bounding box center [60, 373] width 42 height 17
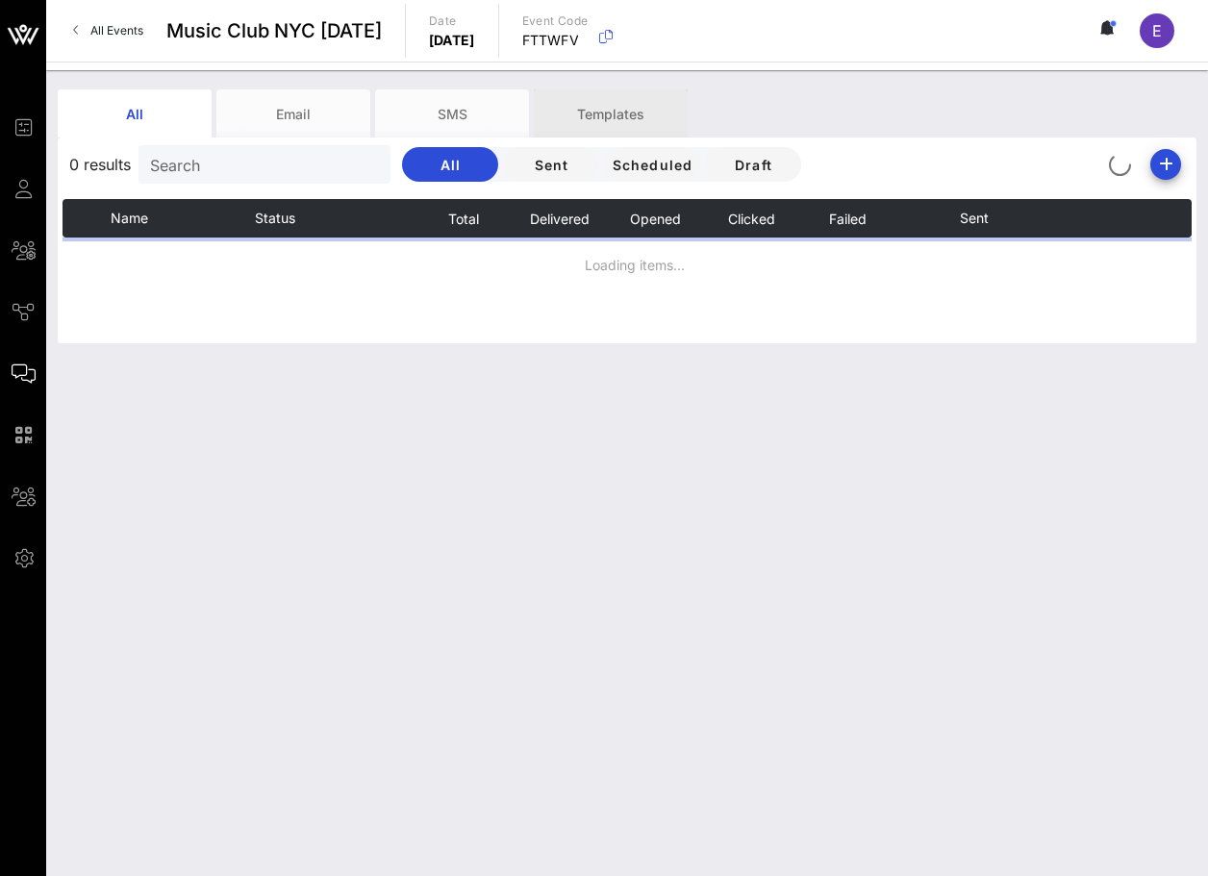
click at [595, 115] on div "Templates" at bounding box center [611, 113] width 154 height 48
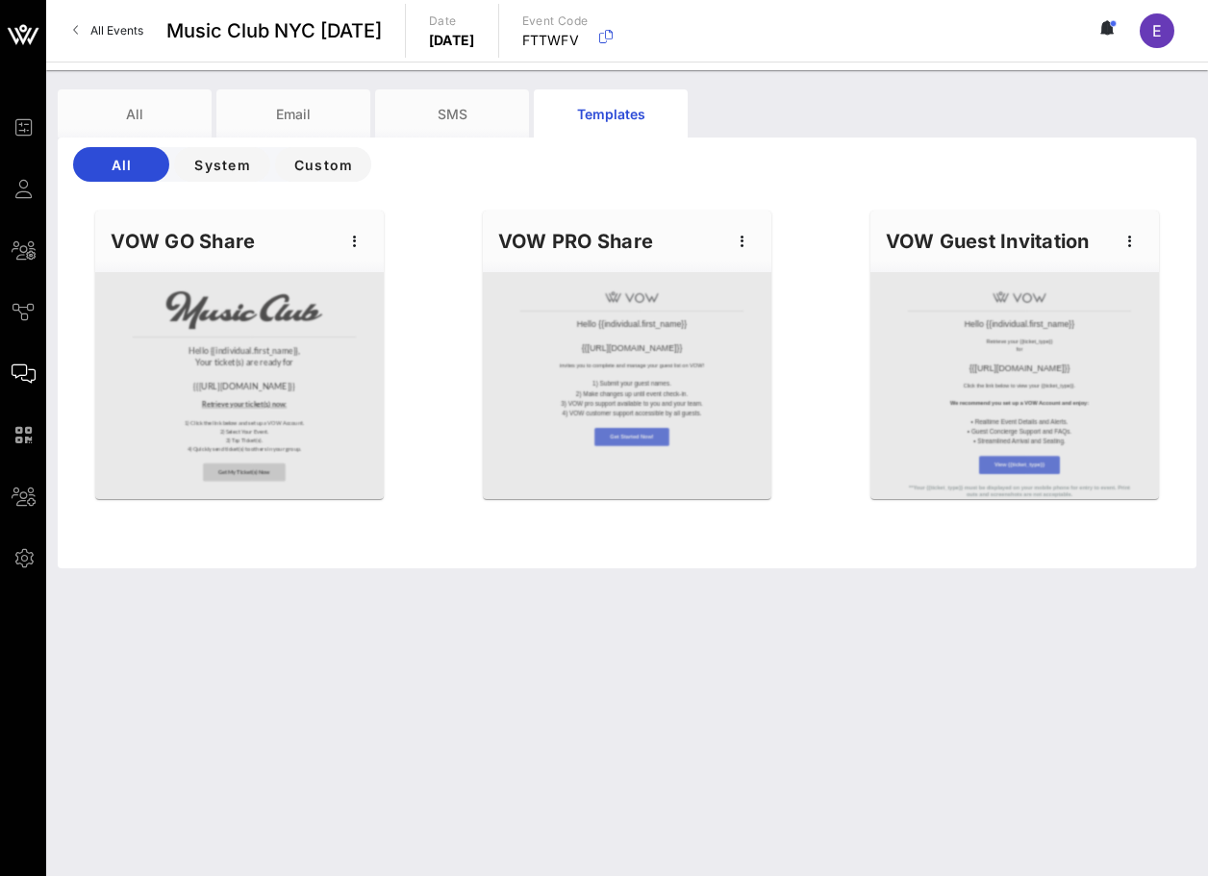
click at [265, 254] on div "VOW GO Share" at bounding box center [239, 242] width 289 height 62
click at [225, 243] on div "VOW GO Share" at bounding box center [239, 242] width 289 height 62
click at [344, 240] on icon "button" at bounding box center [354, 241] width 23 height 23
click at [361, 280] on div "Edit" at bounding box center [385, 273] width 48 height 15
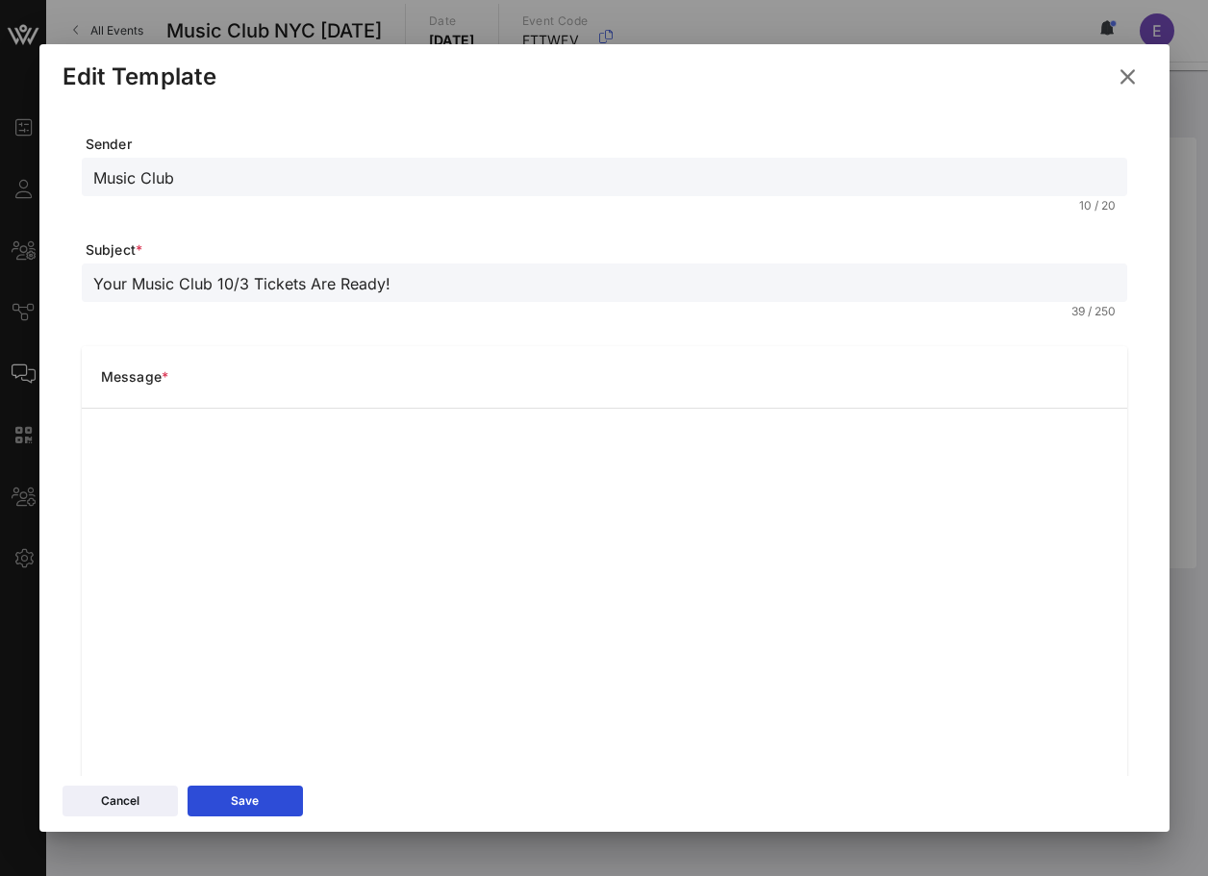
click at [1130, 74] on icon at bounding box center [1128, 76] width 26 height 23
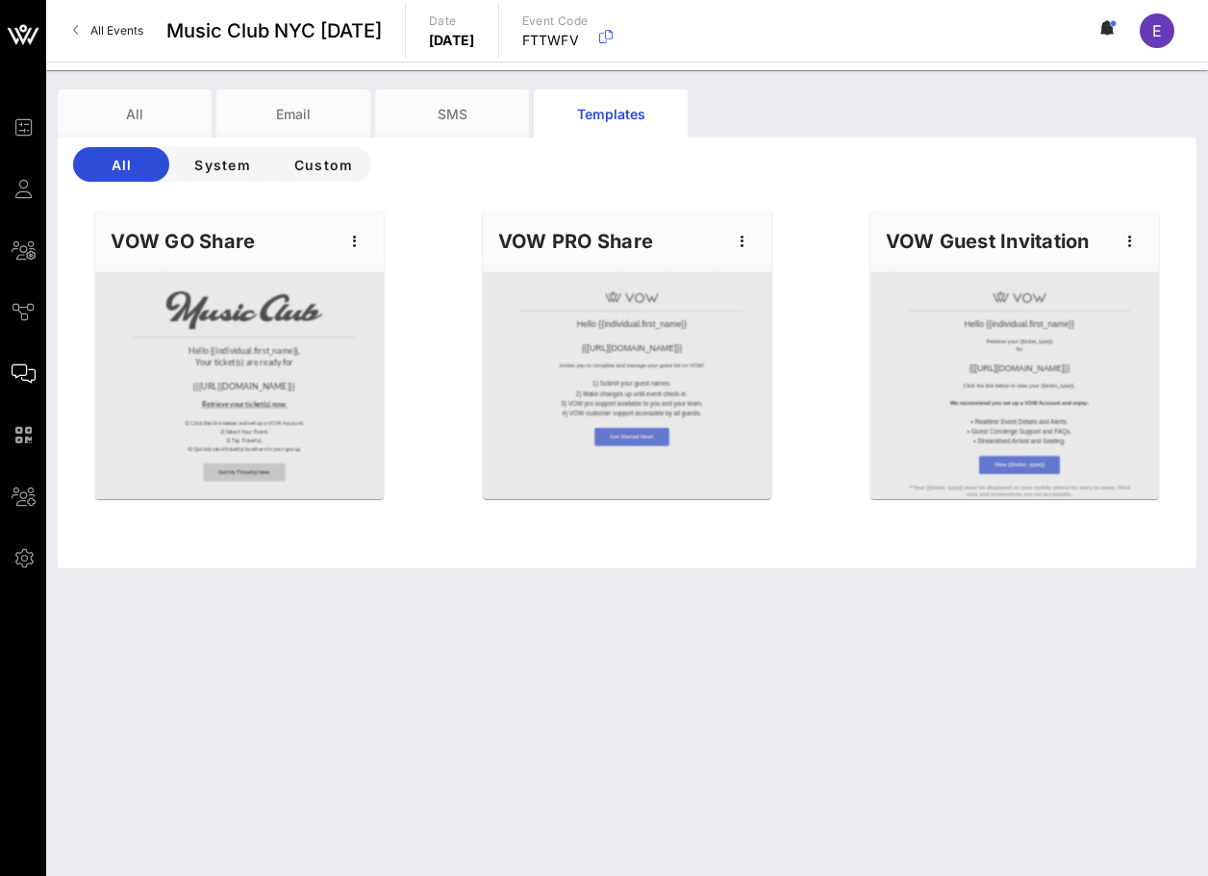
click at [126, 36] on span "All Events" at bounding box center [116, 30] width 53 height 14
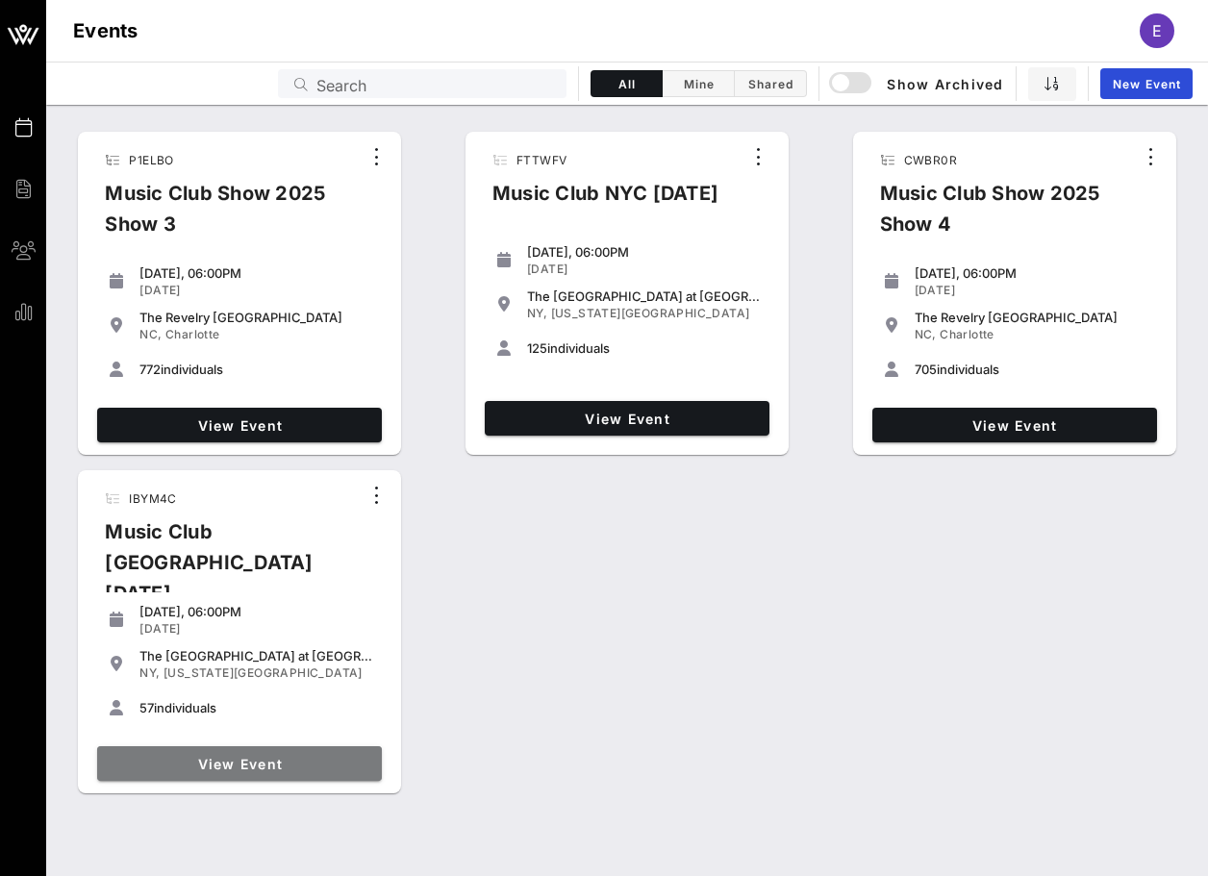
click at [239, 763] on span "View Event" at bounding box center [239, 764] width 269 height 16
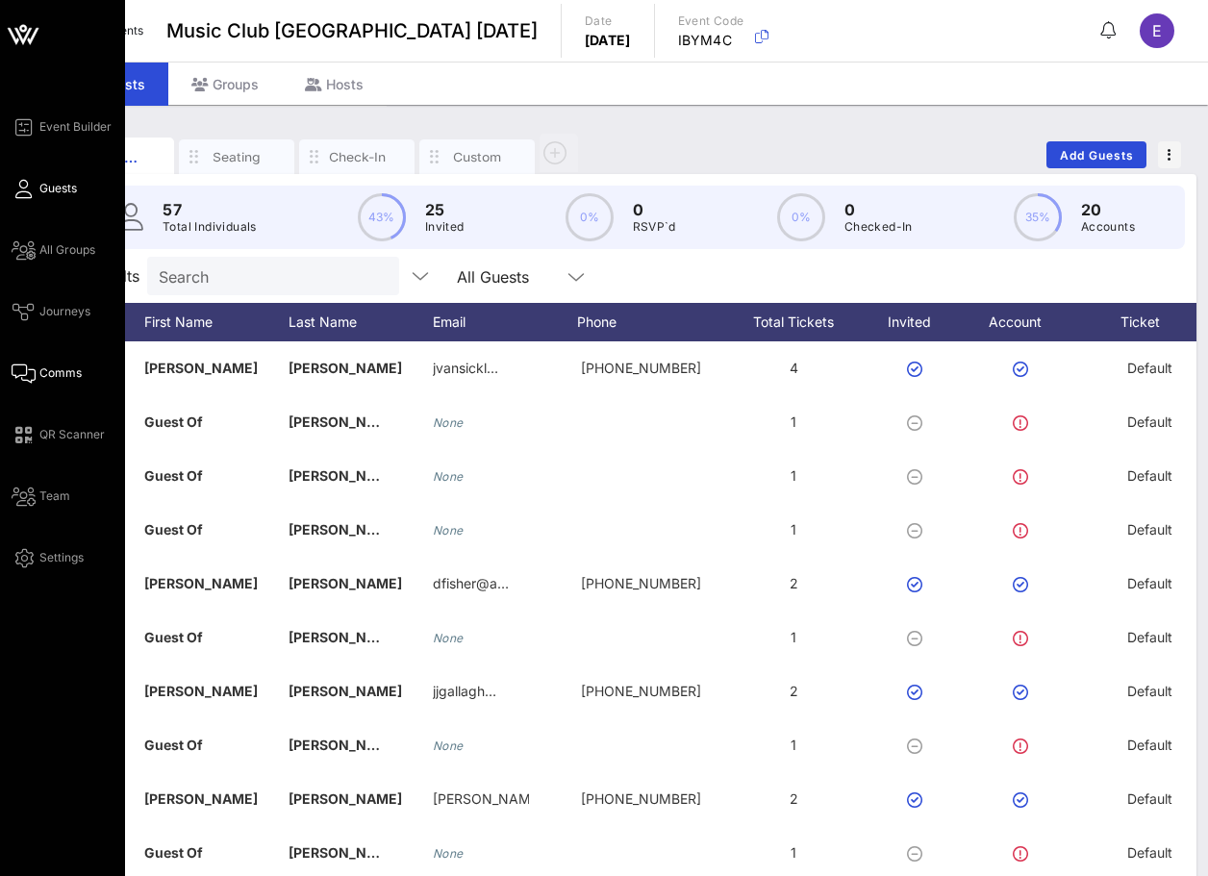
click at [36, 378] on link "Comms" at bounding box center [47, 373] width 70 height 23
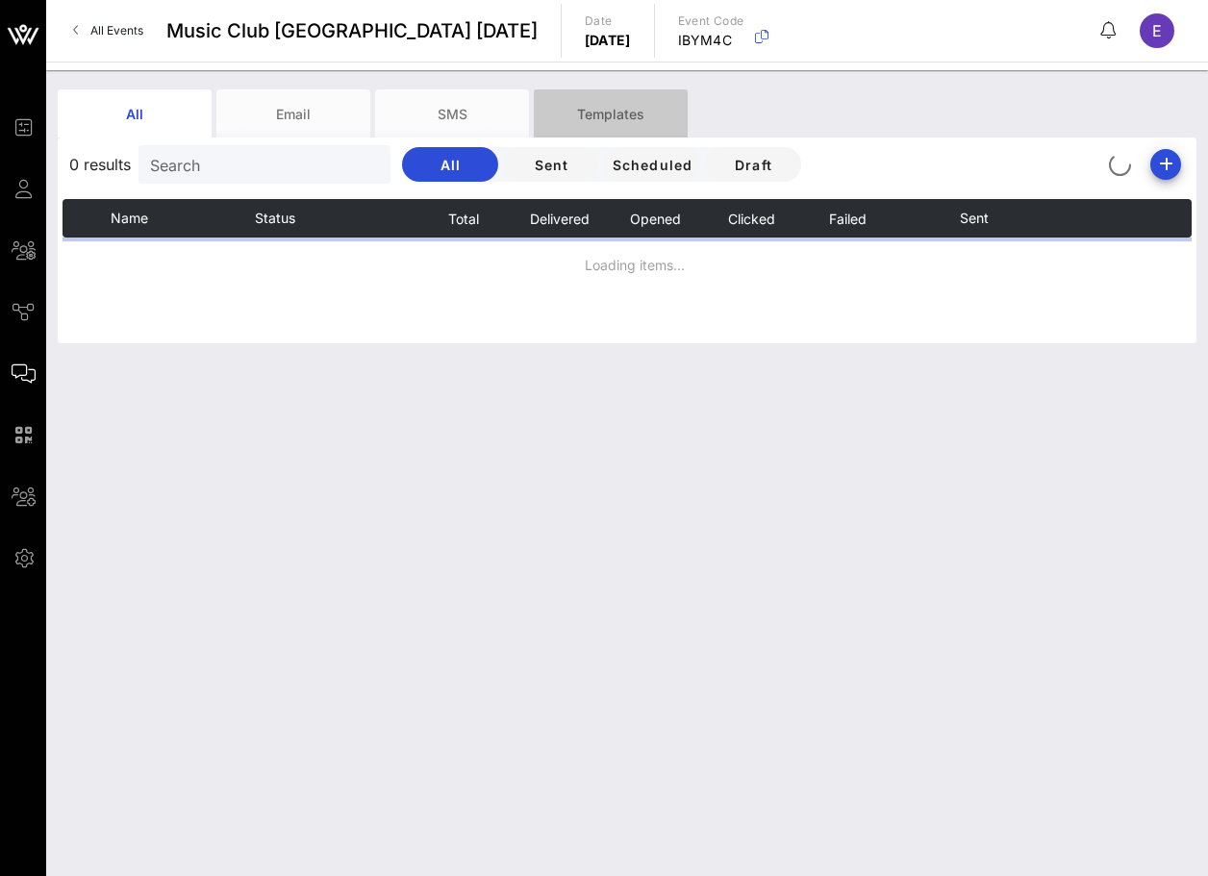
click at [623, 101] on div "Templates" at bounding box center [611, 113] width 154 height 48
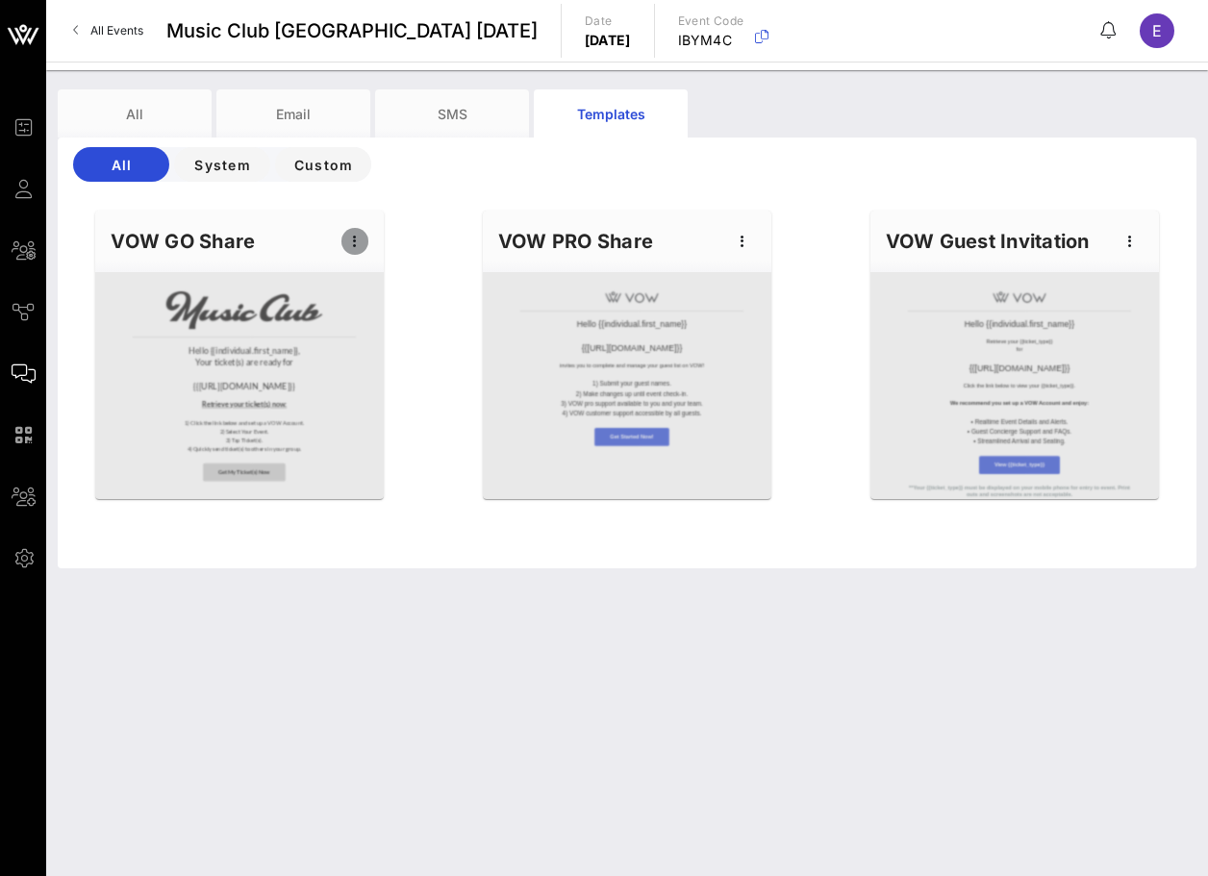
click at [346, 240] on icon "button" at bounding box center [354, 241] width 23 height 23
click at [366, 268] on div "Edit" at bounding box center [385, 273] width 48 height 15
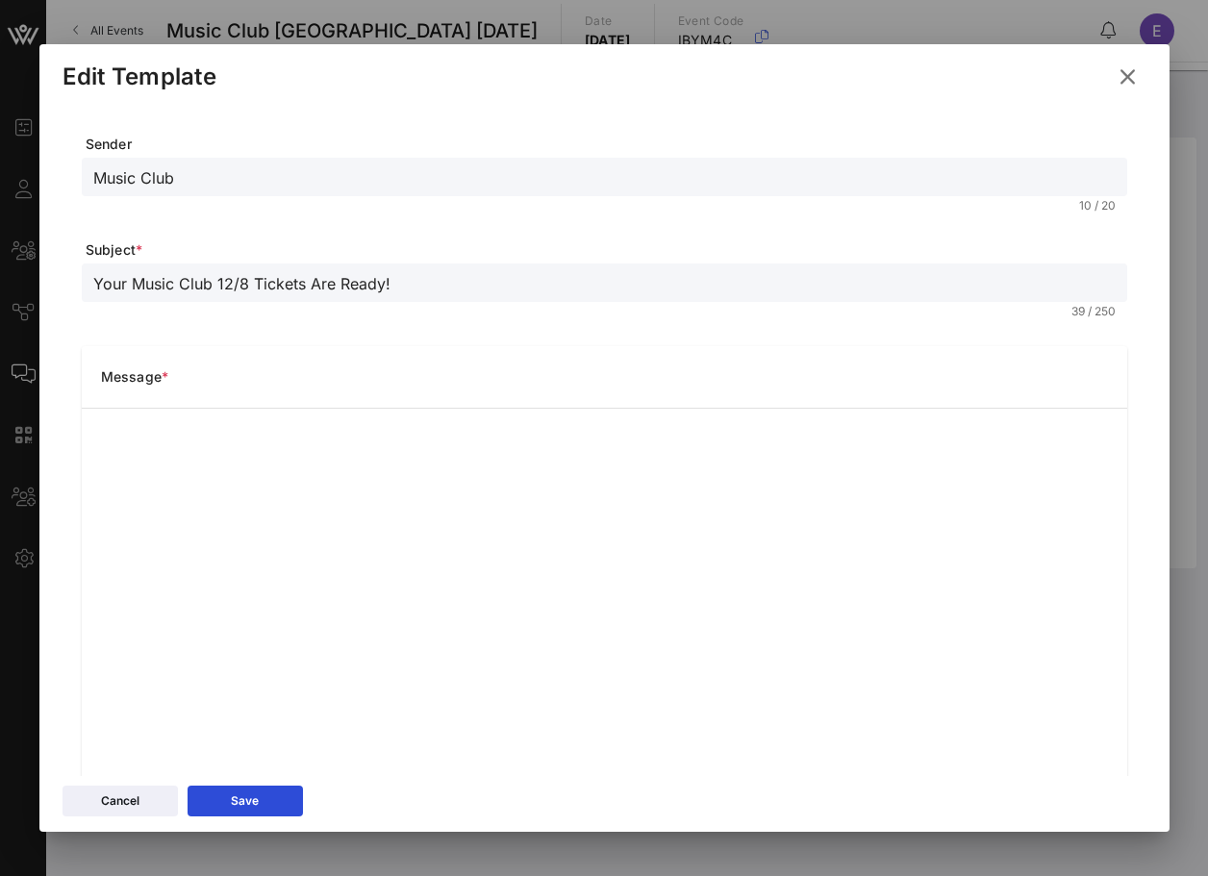
click at [1126, 82] on icon at bounding box center [1128, 76] width 26 height 23
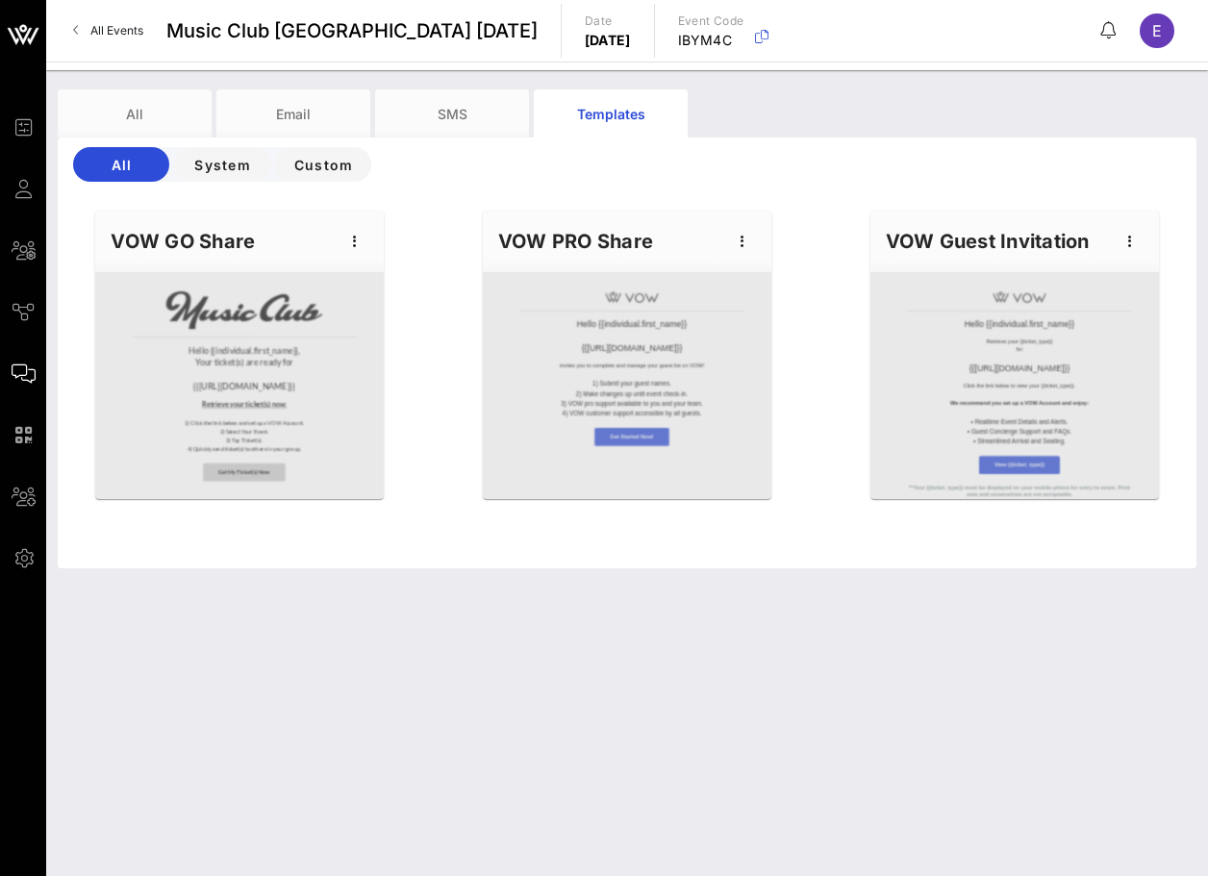
click at [125, 25] on span "All Events" at bounding box center [116, 30] width 53 height 14
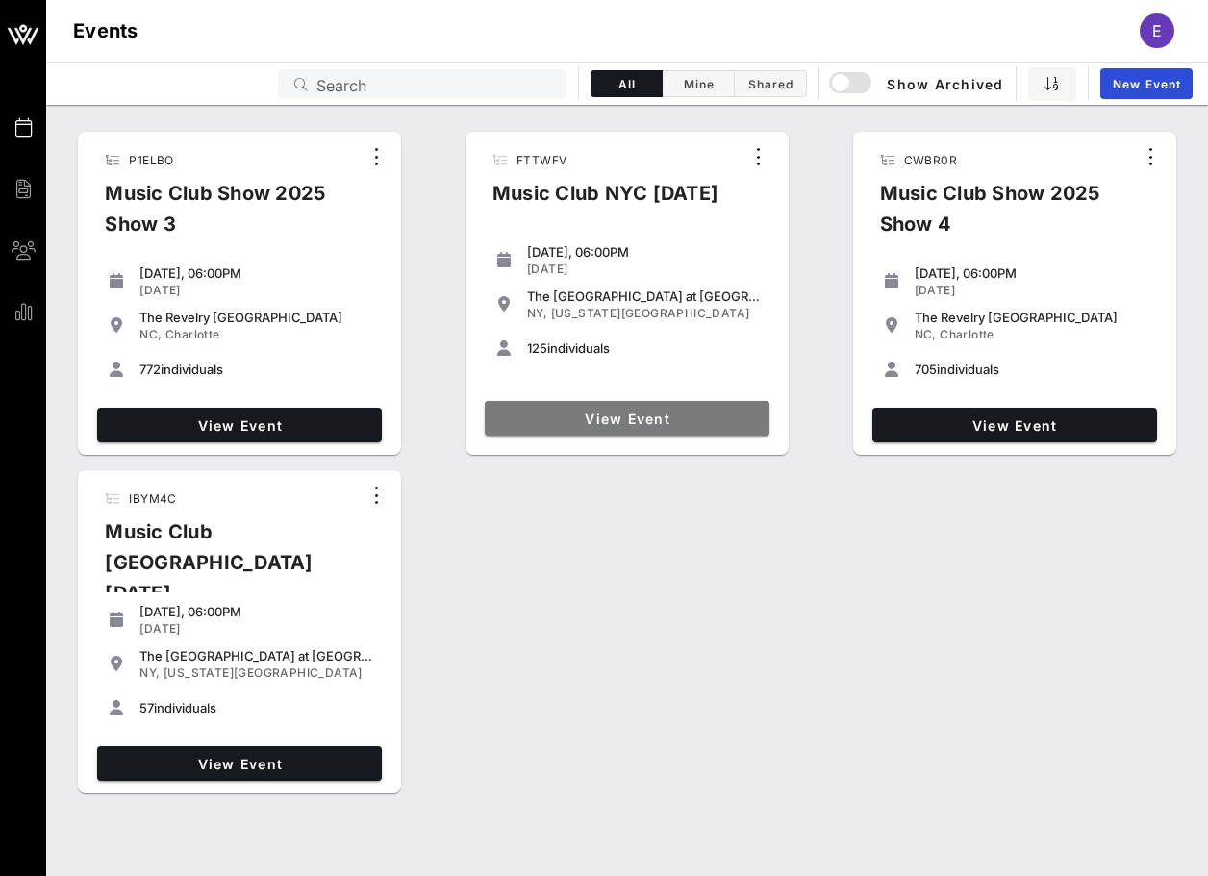
click at [600, 417] on span "View Event" at bounding box center [626, 419] width 269 height 16
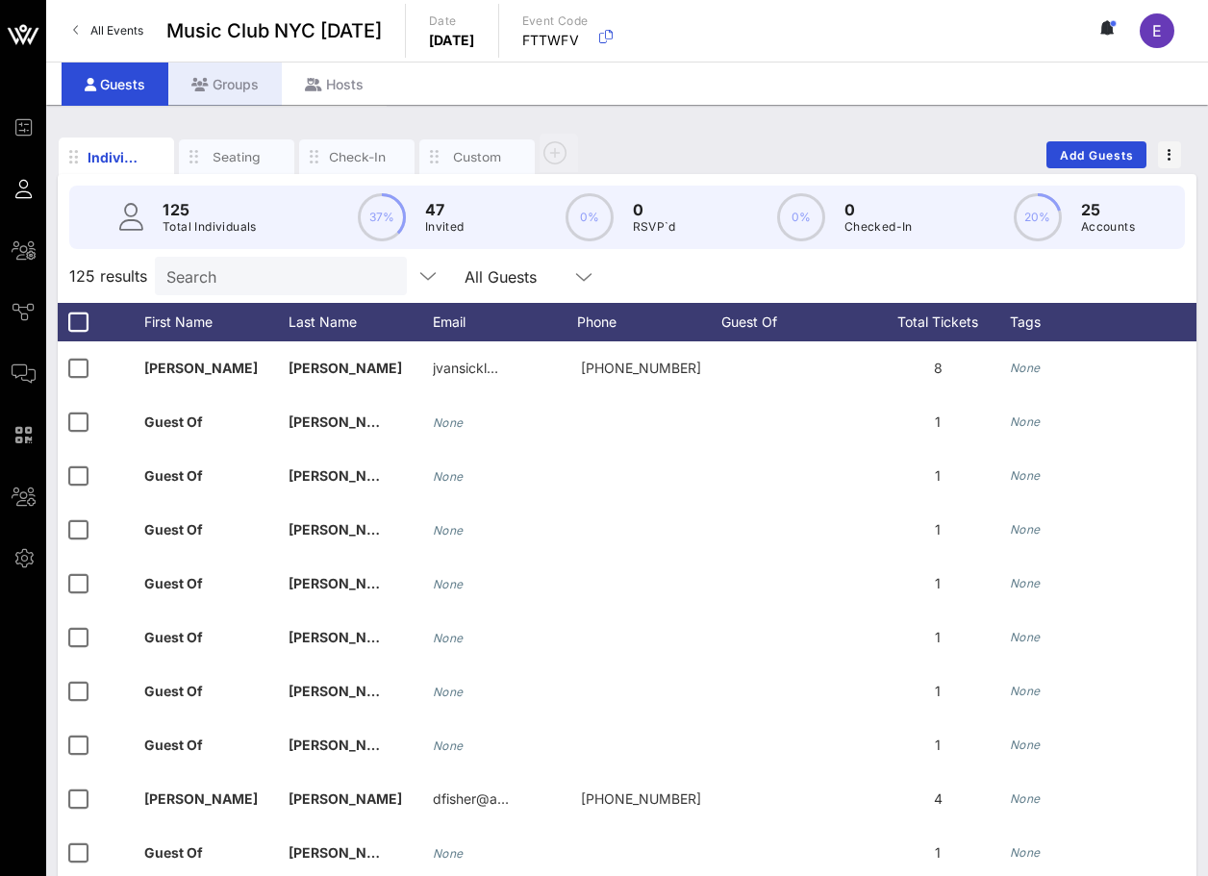
click at [221, 84] on div "Groups" at bounding box center [225, 84] width 114 height 43
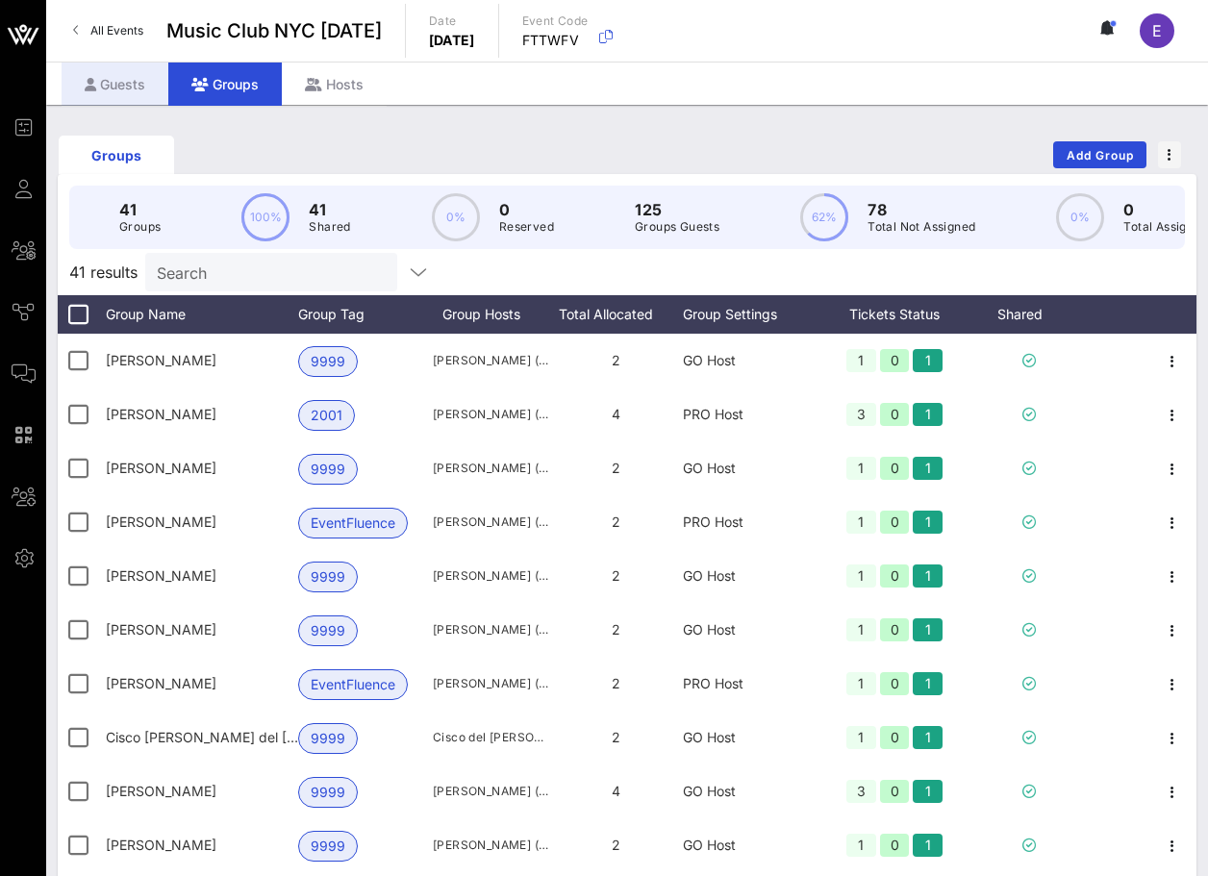
click at [138, 78] on div "Guests" at bounding box center [115, 84] width 107 height 43
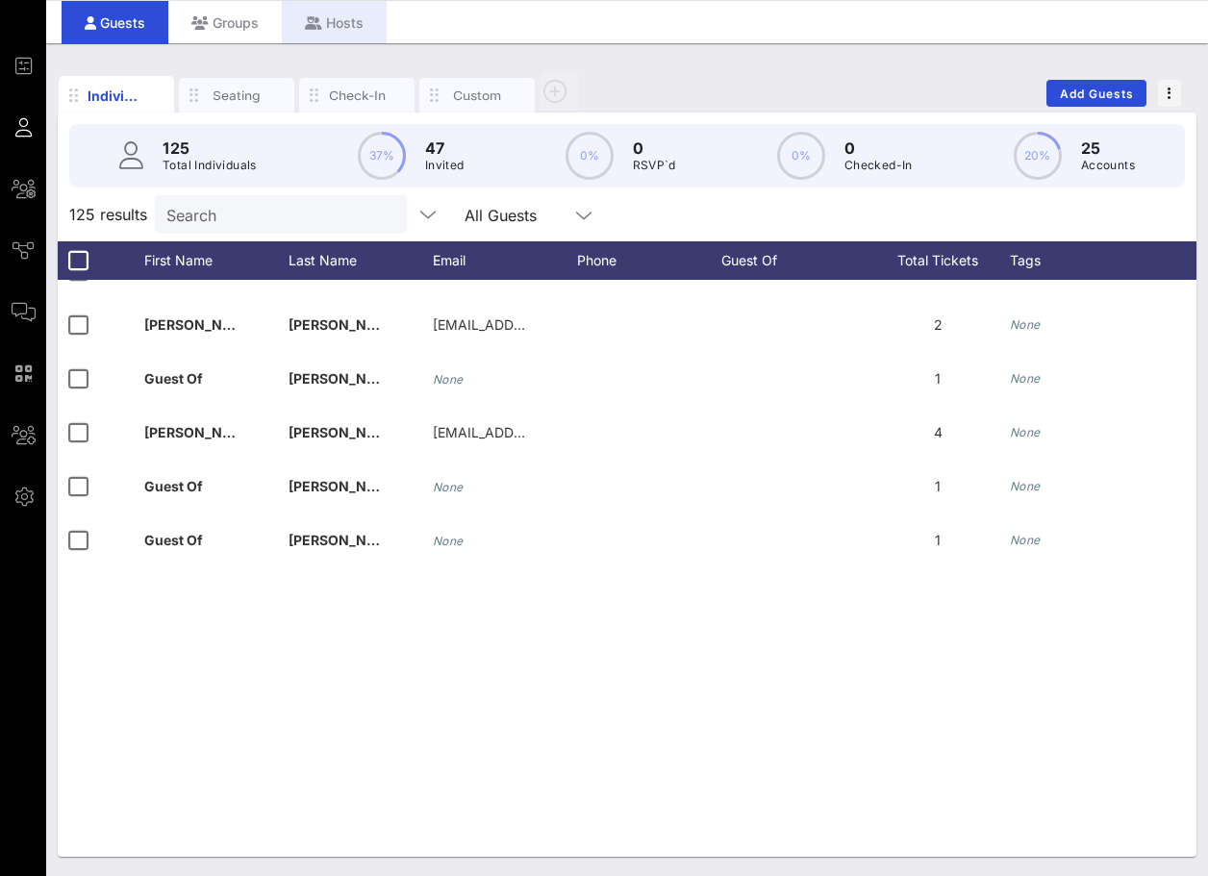
scroll to position [3878, 0]
